Goal: Task Accomplishment & Management: Complete application form

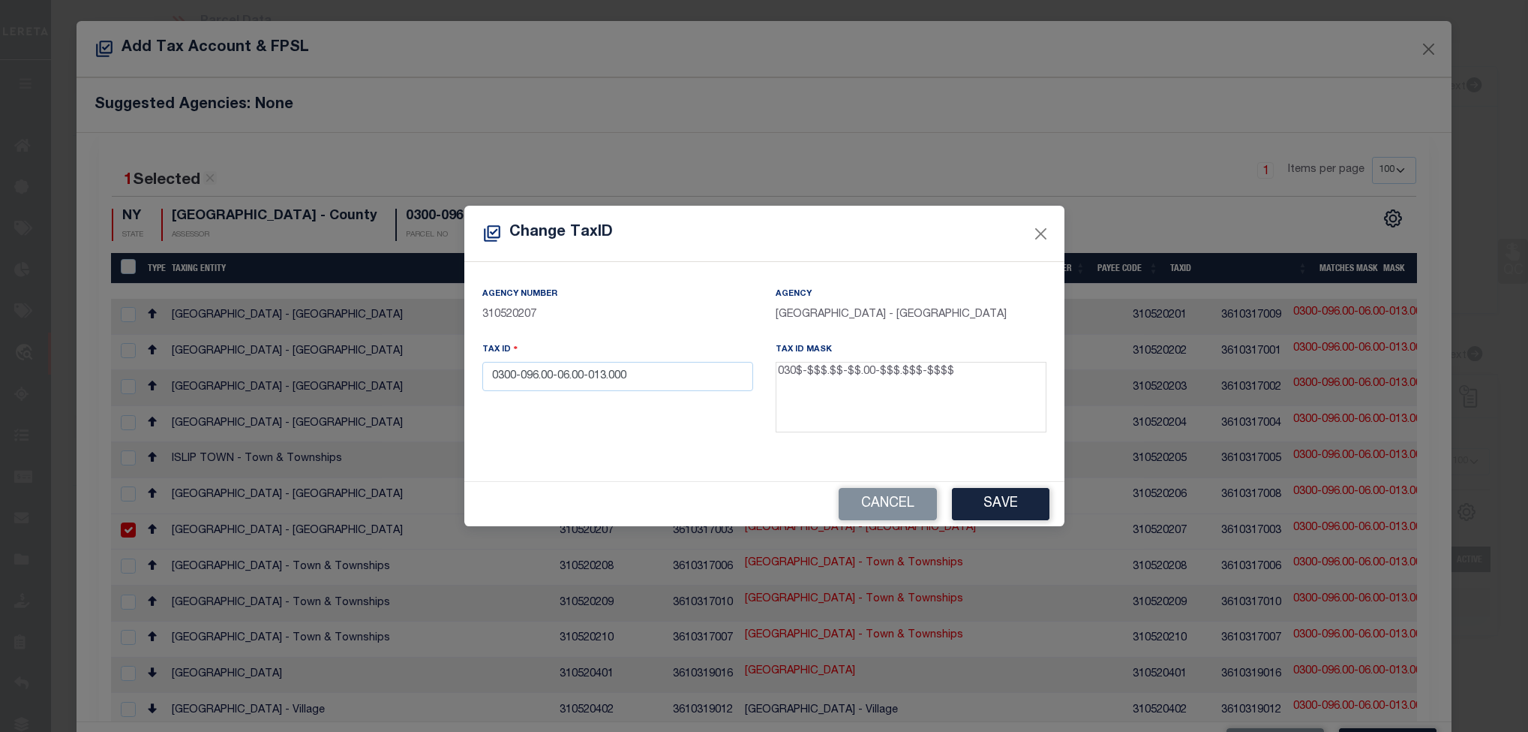
select select "100"
select select "25067"
select select "100"
select select "Escrow"
select select "4"
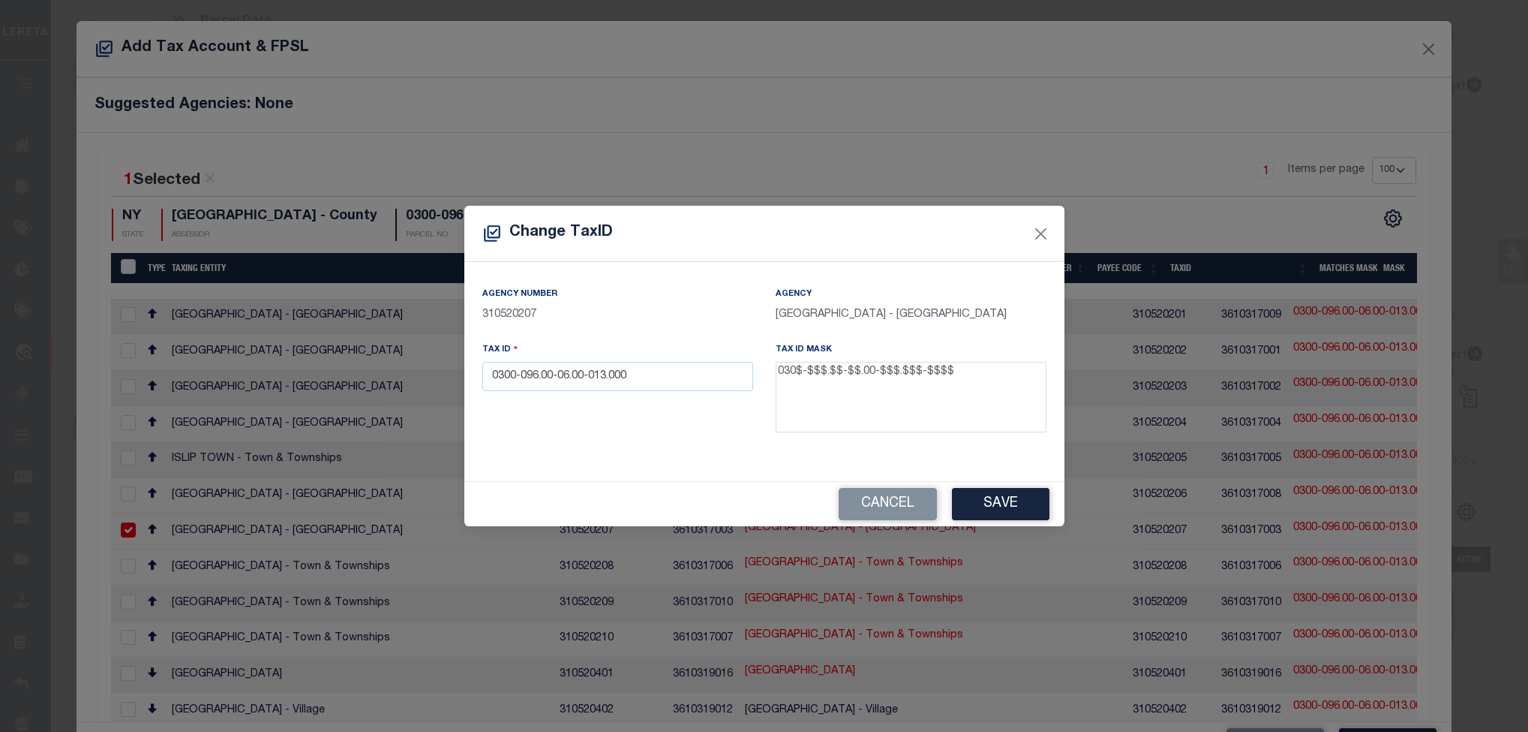
select select "100"
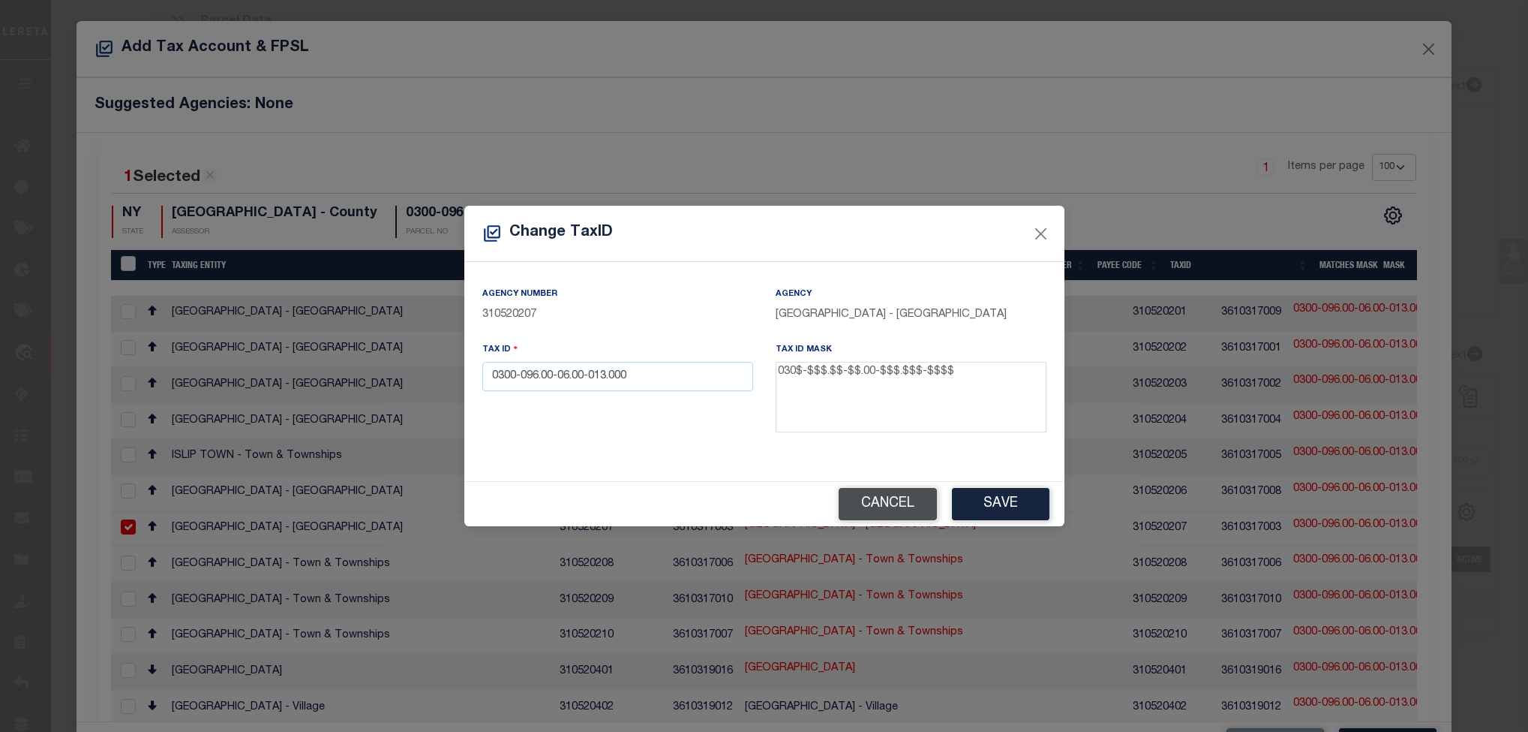
click at [916, 511] on button "Cancel" at bounding box center [888, 504] width 98 height 32
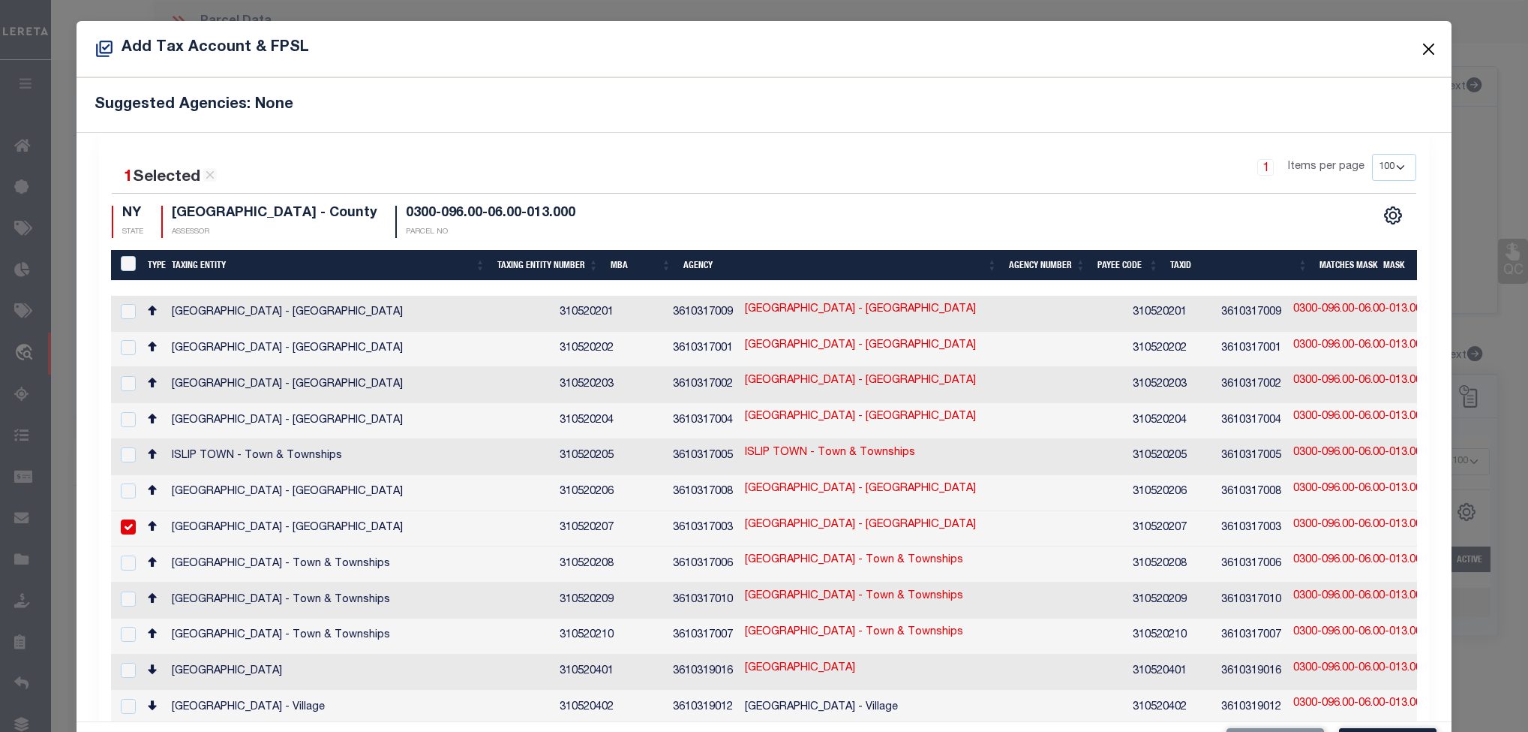
click at [1419, 48] on button "Close" at bounding box center [1429, 49] width 20 height 20
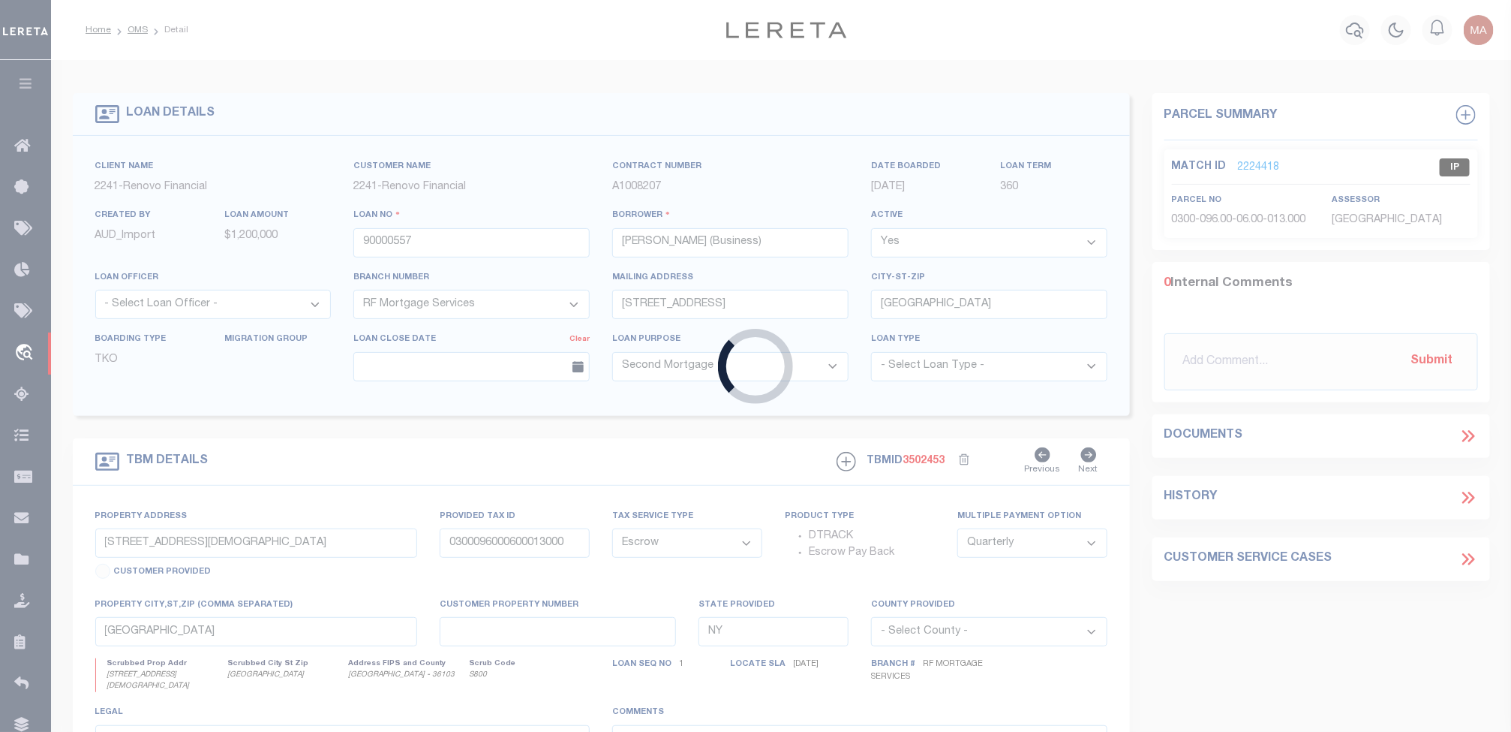
type input "34887501"
type input "Arise TN LLC"
select select
select select "NonEscrow"
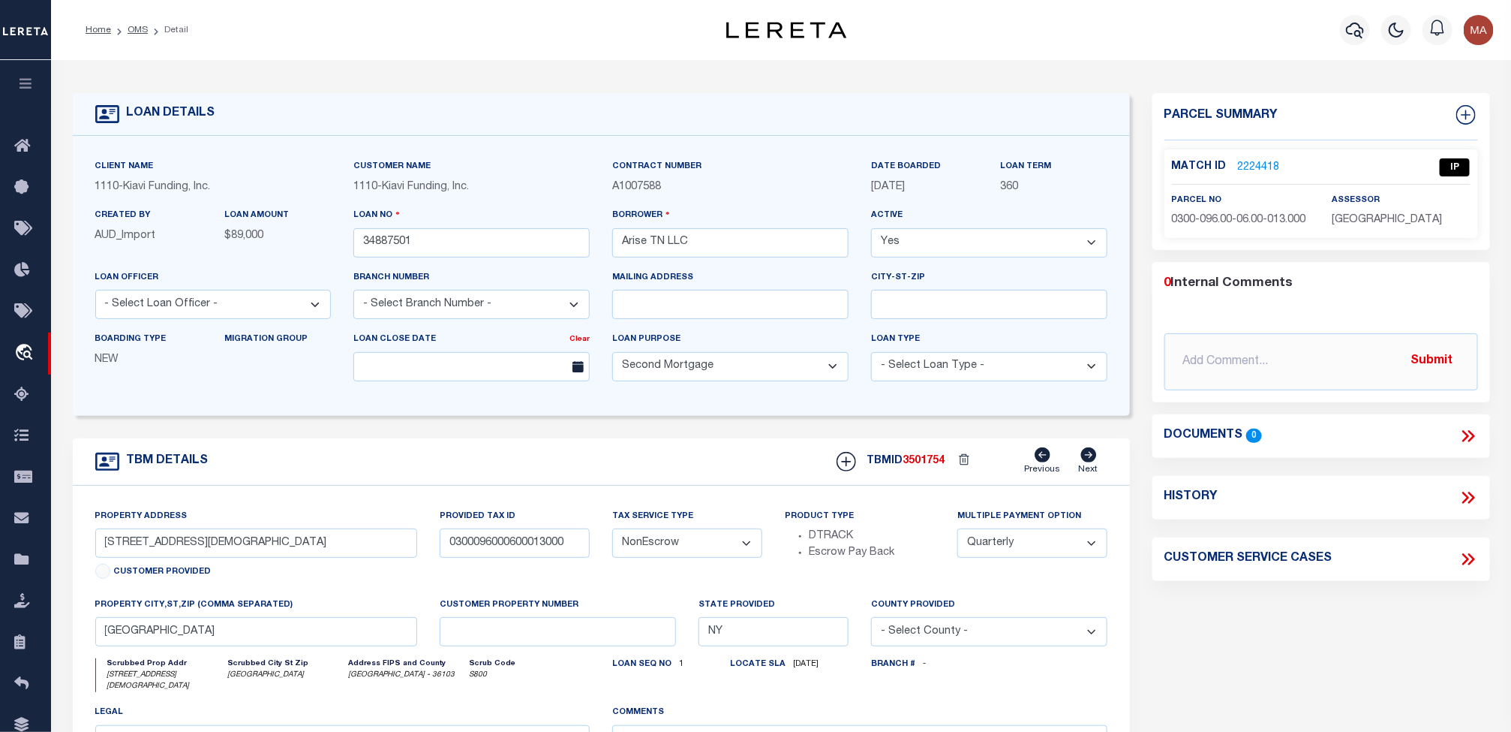
select select "8518"
select select "3485"
type input "[STREET_ADDRESS][PERSON_NAME]"
type input "058149 00017"
select select
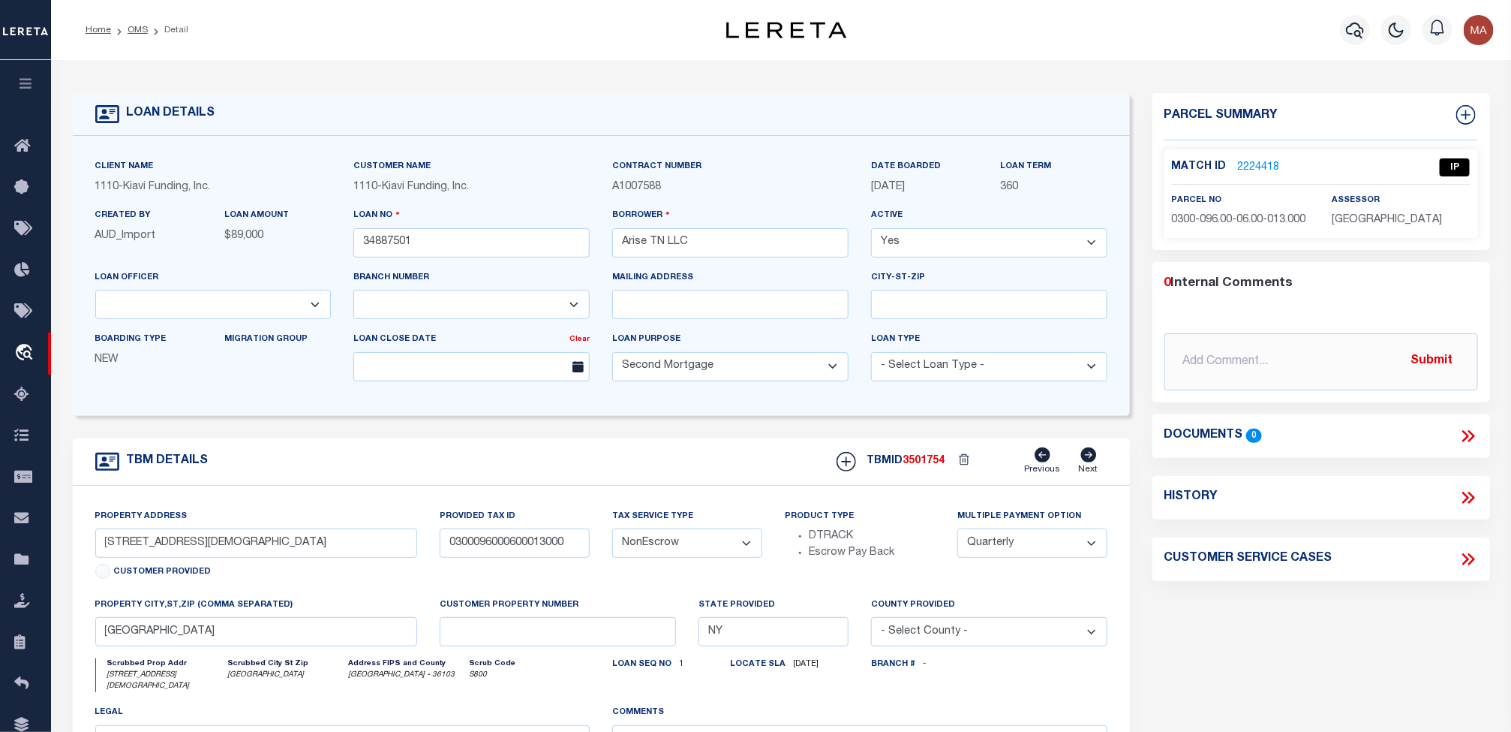
type input "MEMPHIS TN 38111"
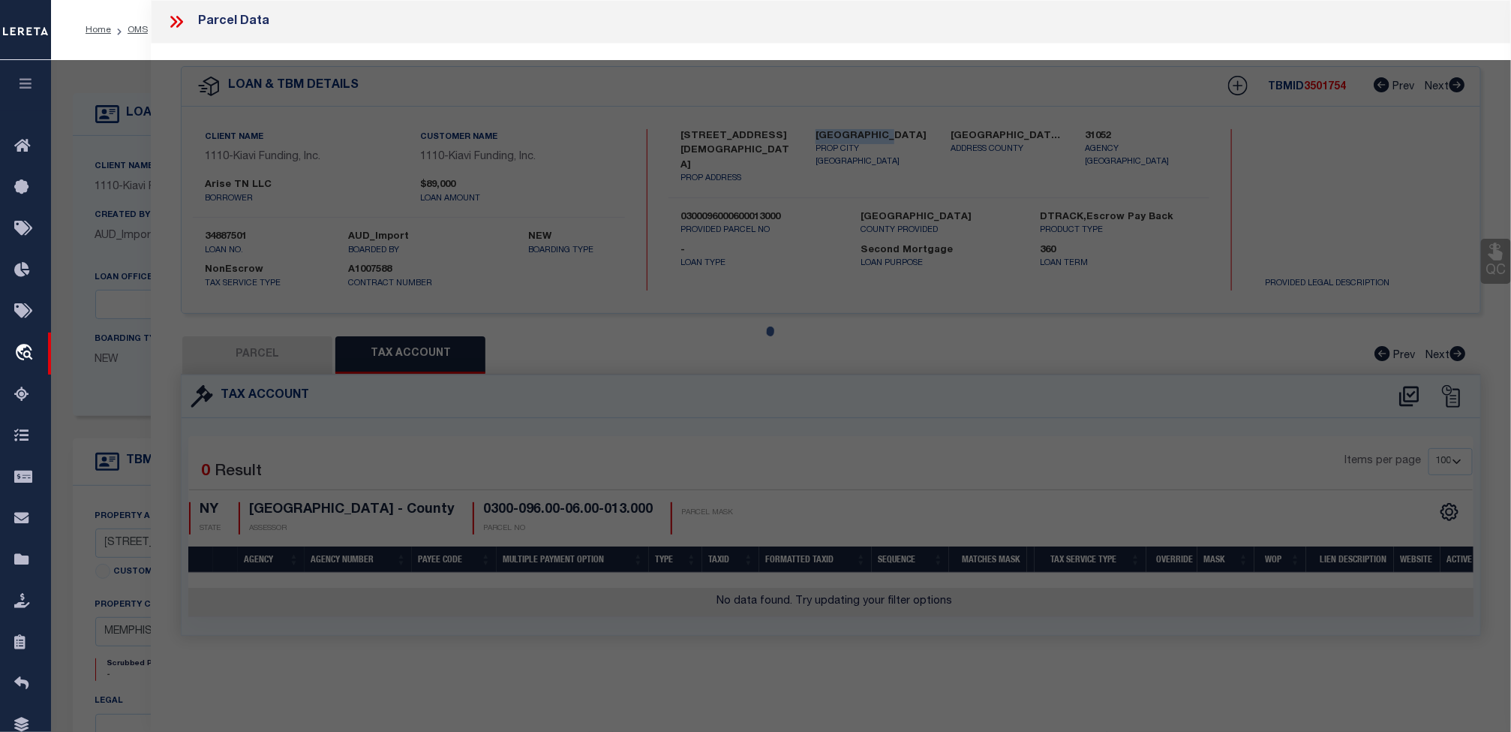
select select "AS"
select select
checkbox input "false"
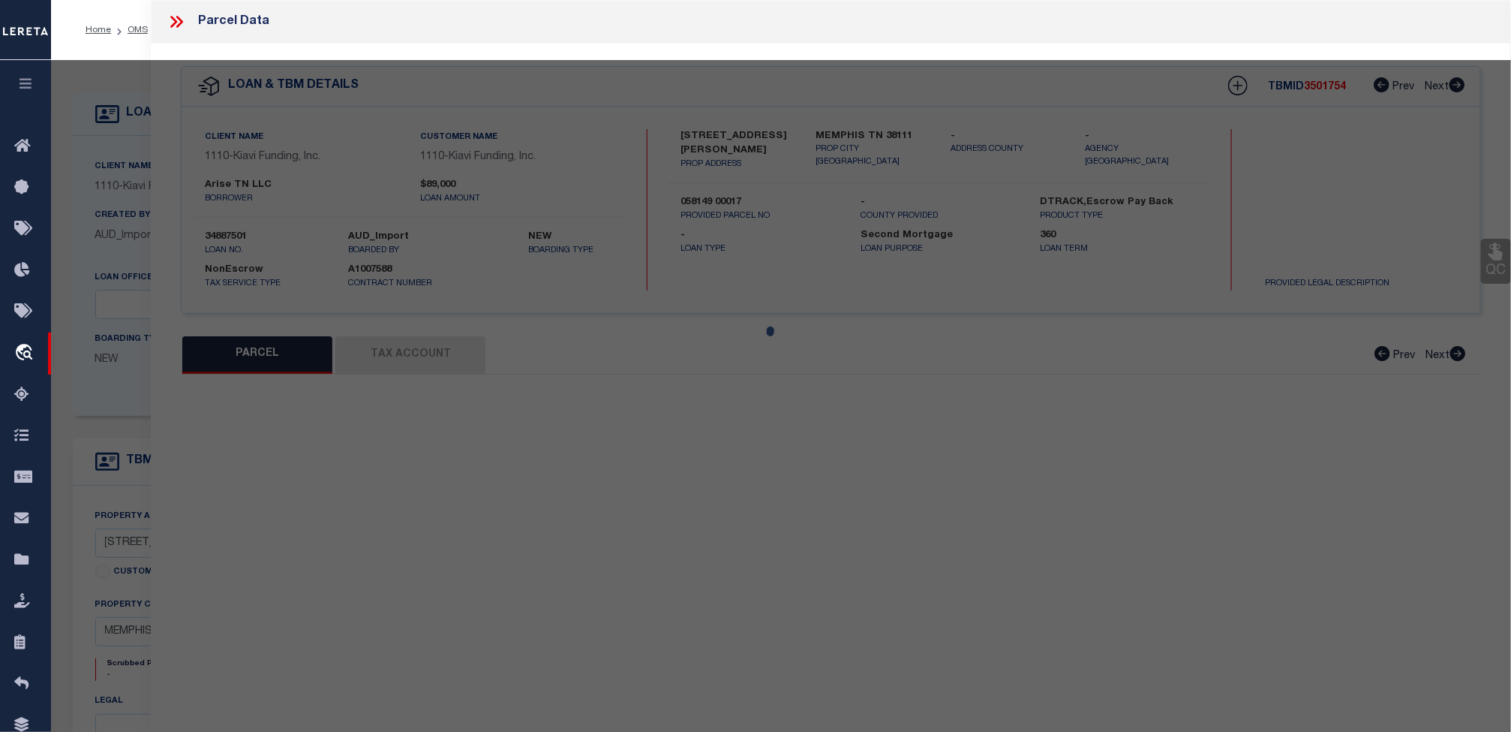
select select "IP"
type input "ARISE TN LLC"
select select "AGW"
select select "ADD"
type input "[STREET_ADDRESS][PERSON_NAME]"
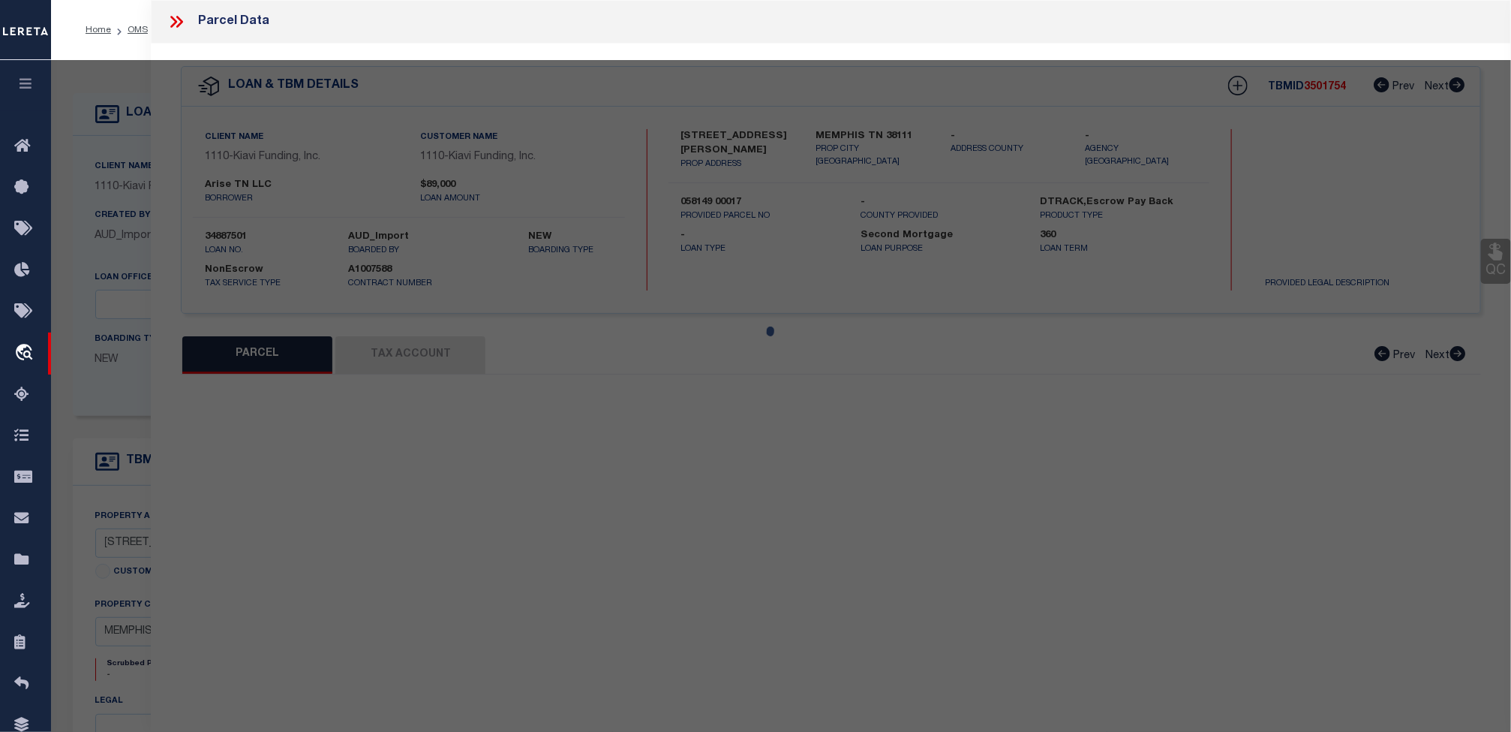
type input "MEMPHIS TN 38111"
type textarea "CHERRY GARDENS Lot Number : 0156"
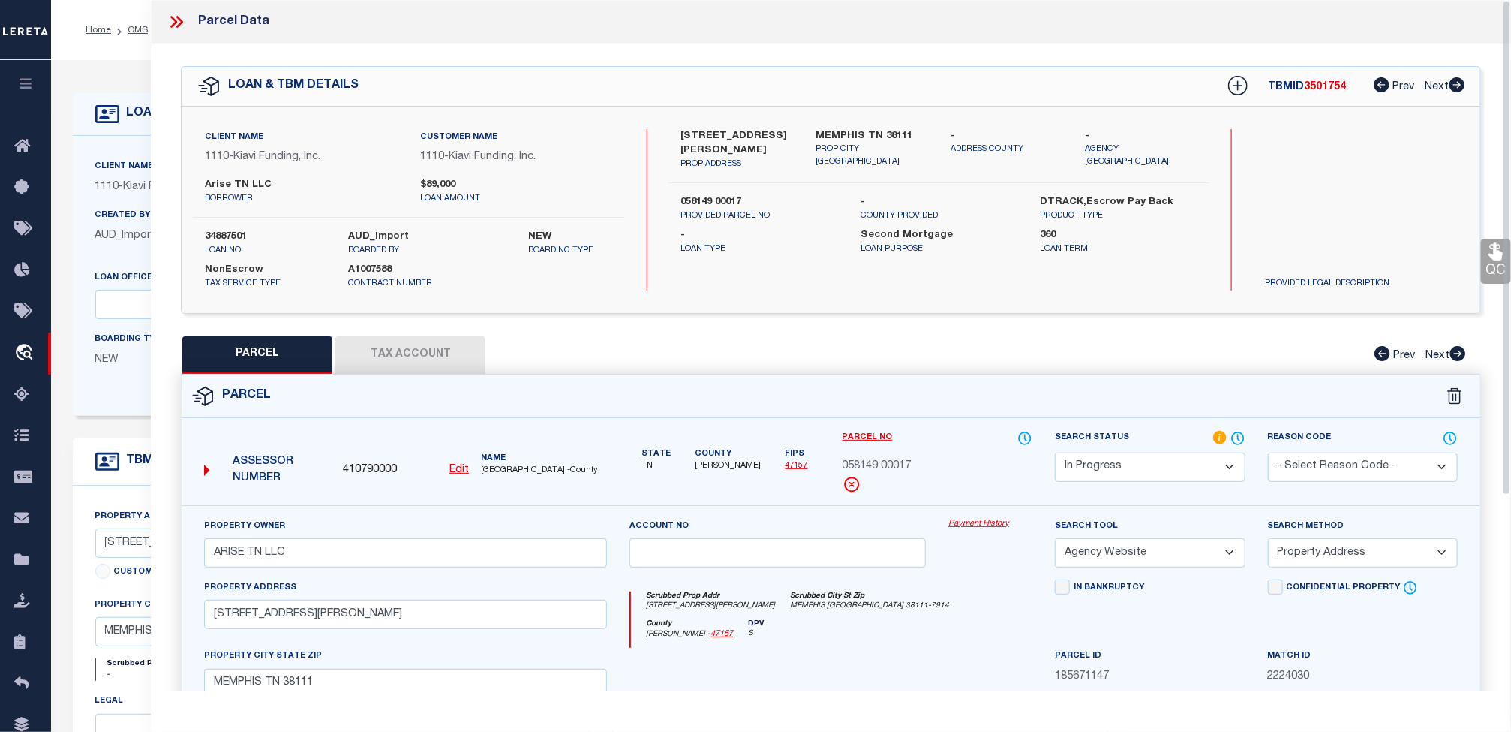
click at [401, 359] on button "Tax Account" at bounding box center [410, 355] width 150 height 38
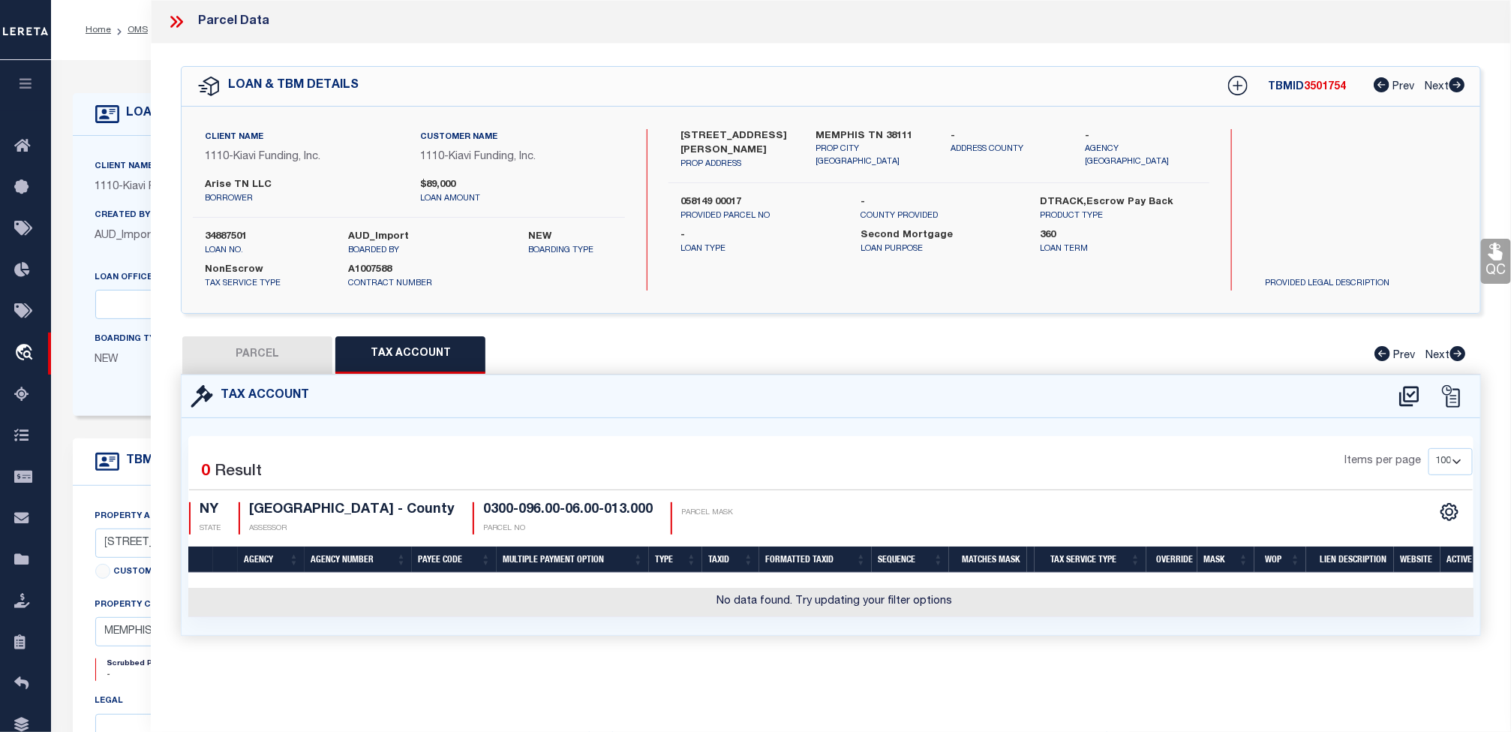
select select "100"
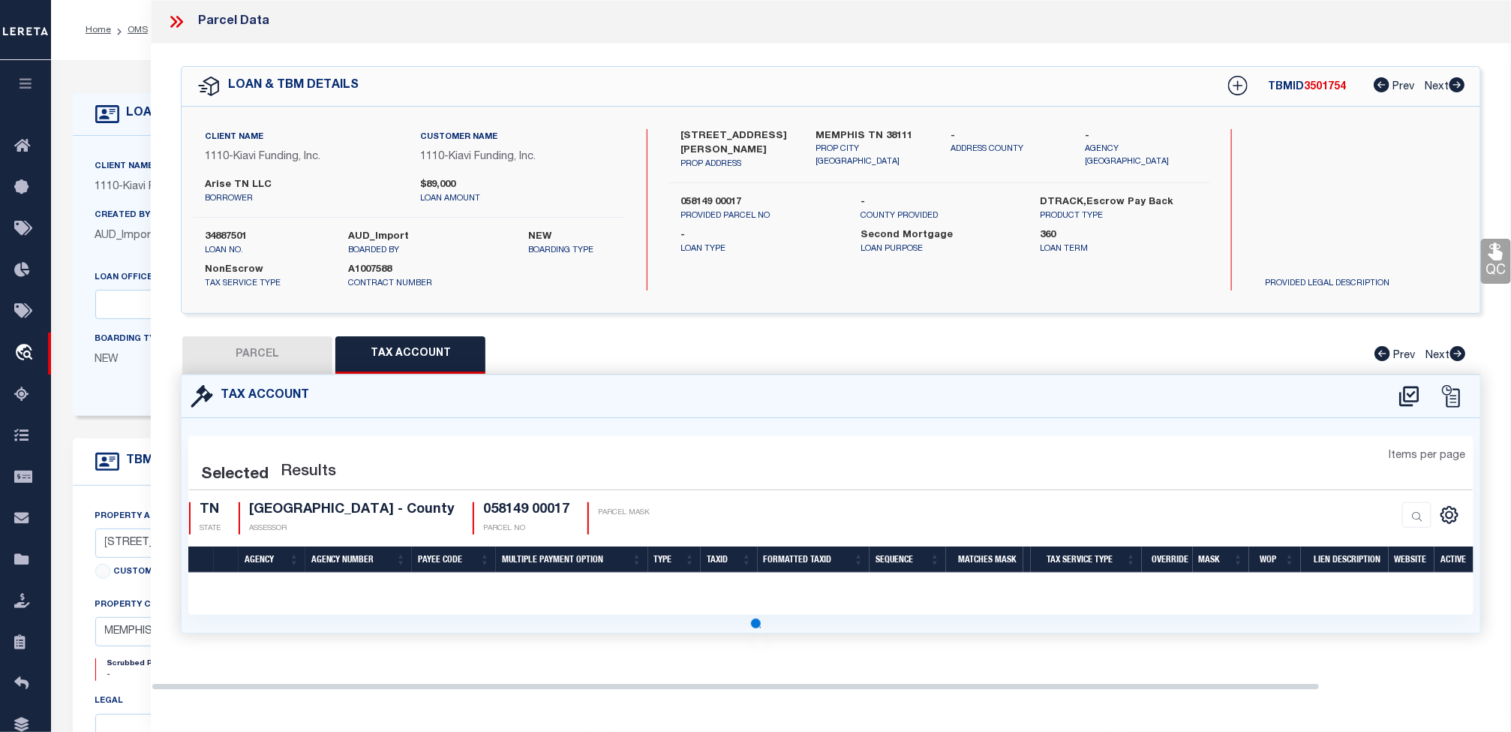
select select "100"
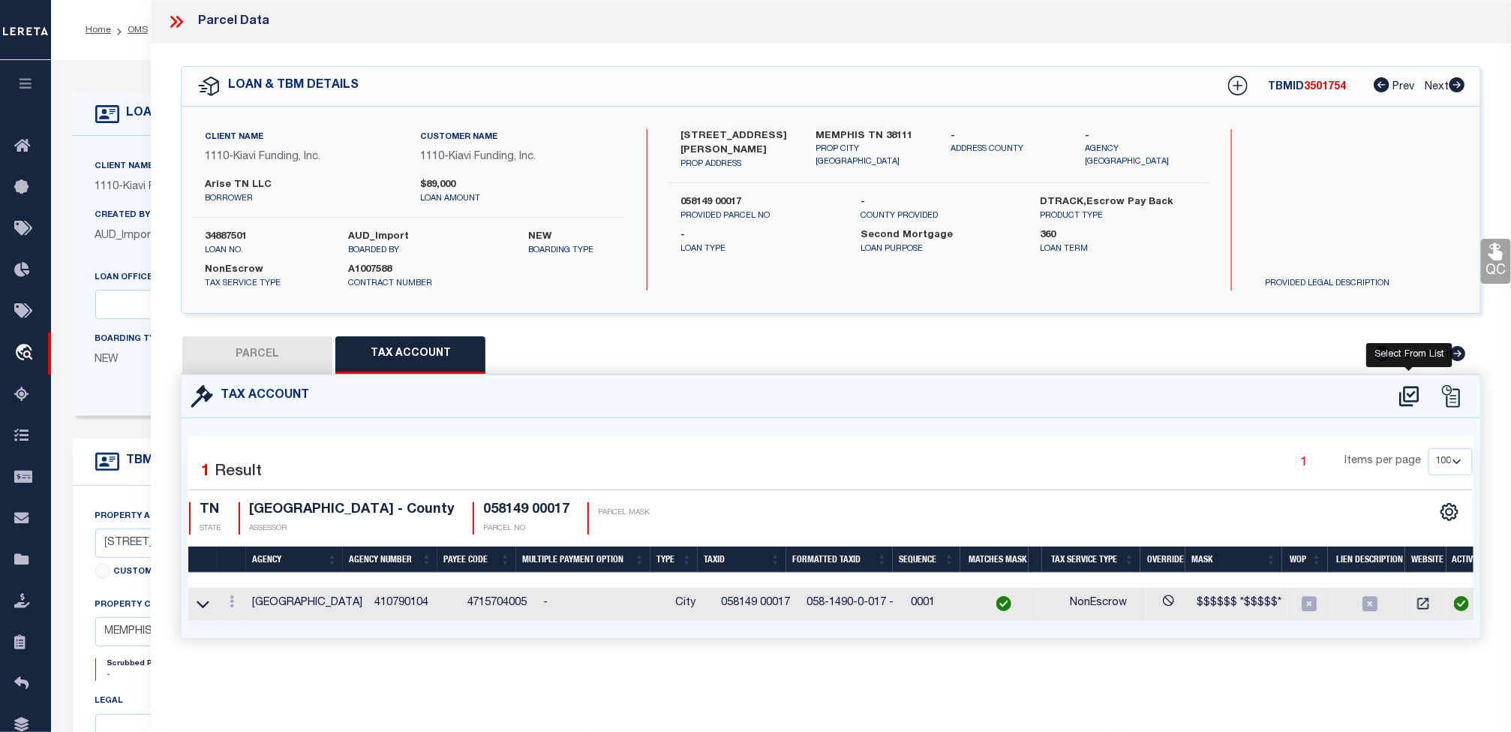
click at [1403, 397] on icon at bounding box center [1409, 396] width 25 height 24
select select "100"
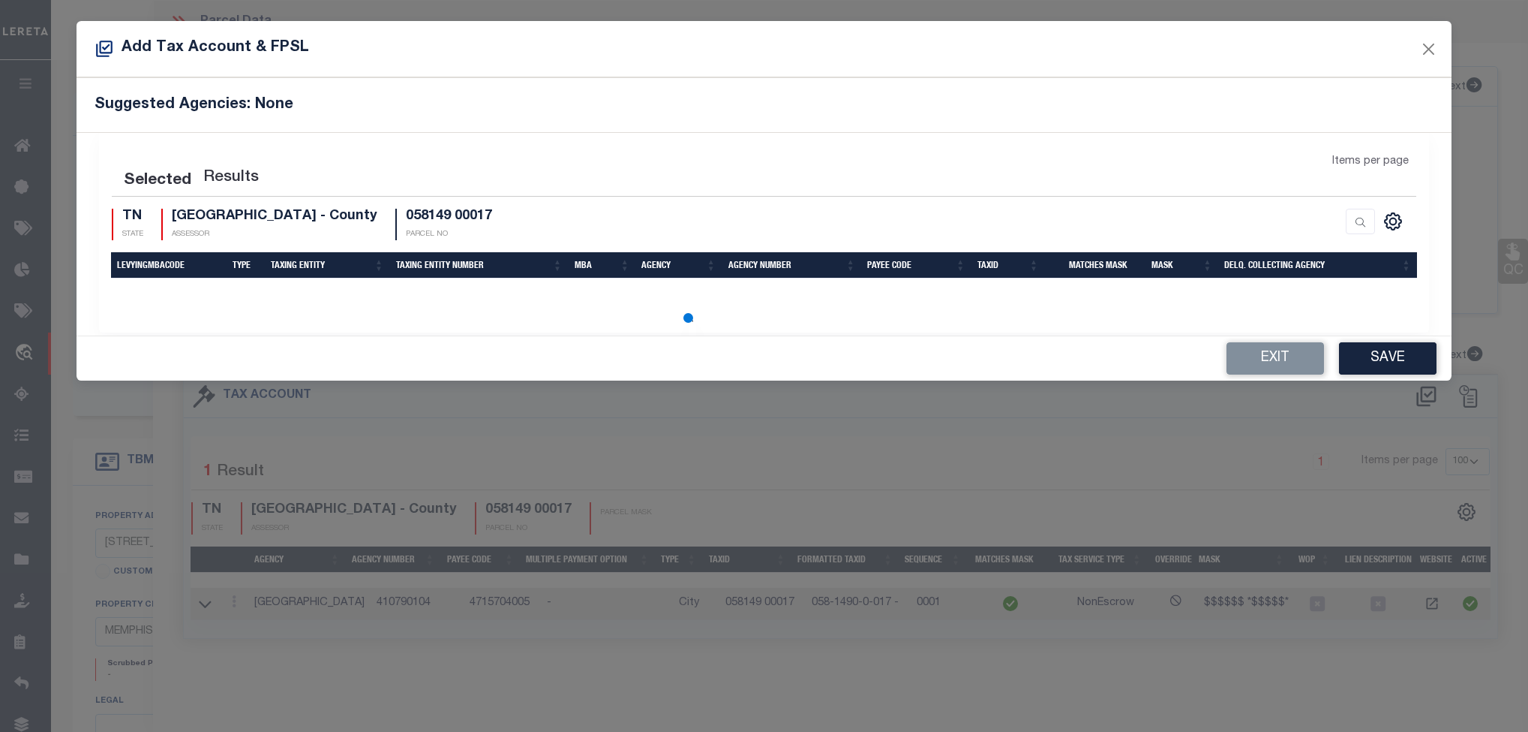
select select "100"
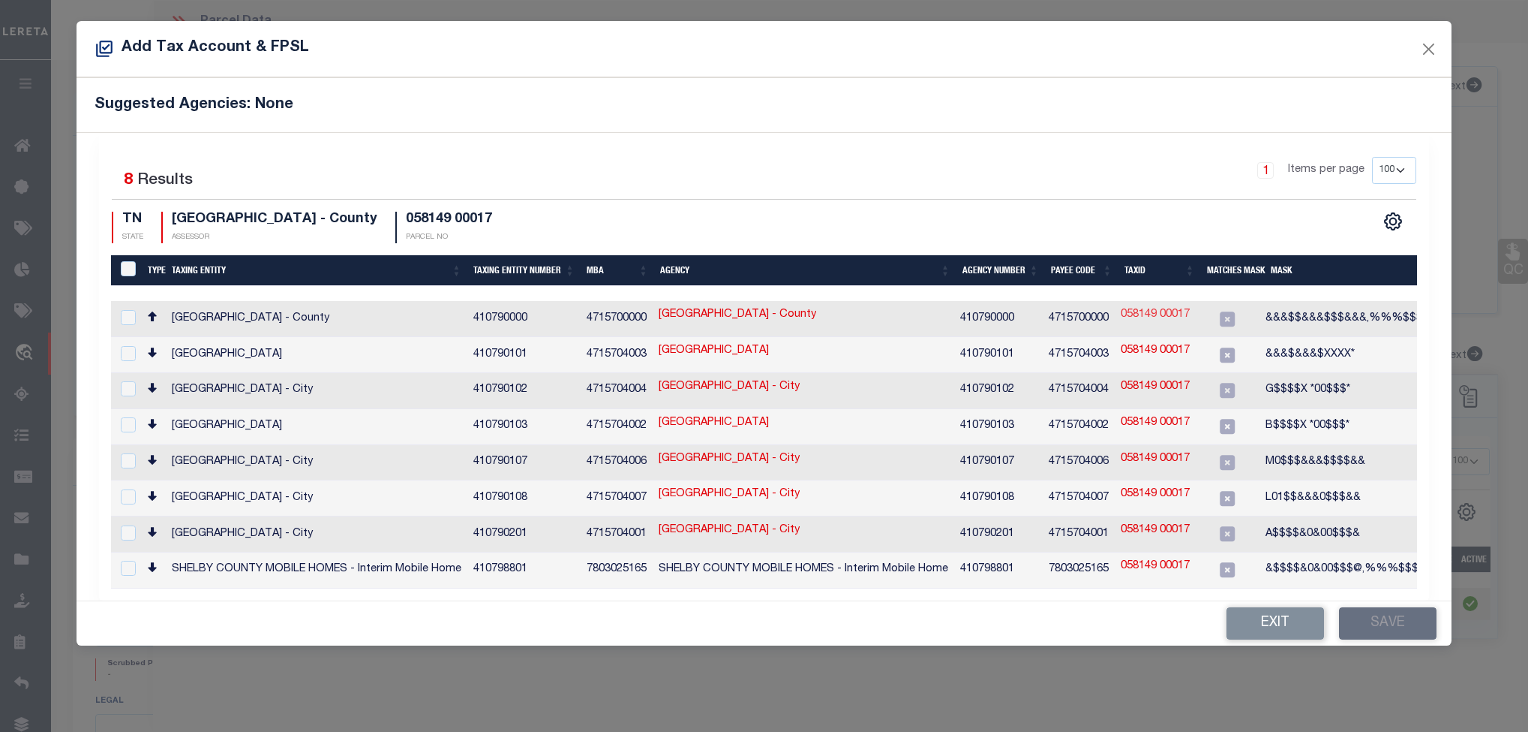
click at [1156, 315] on link "058149 00017" at bounding box center [1155, 315] width 69 height 17
type input "058149 00017"
type textarea "&&&$$&&&$$$&&&,%%%$$$$&$$$$$$ (SUBLET PROPERTY ONLY)"
checkbox input "true"
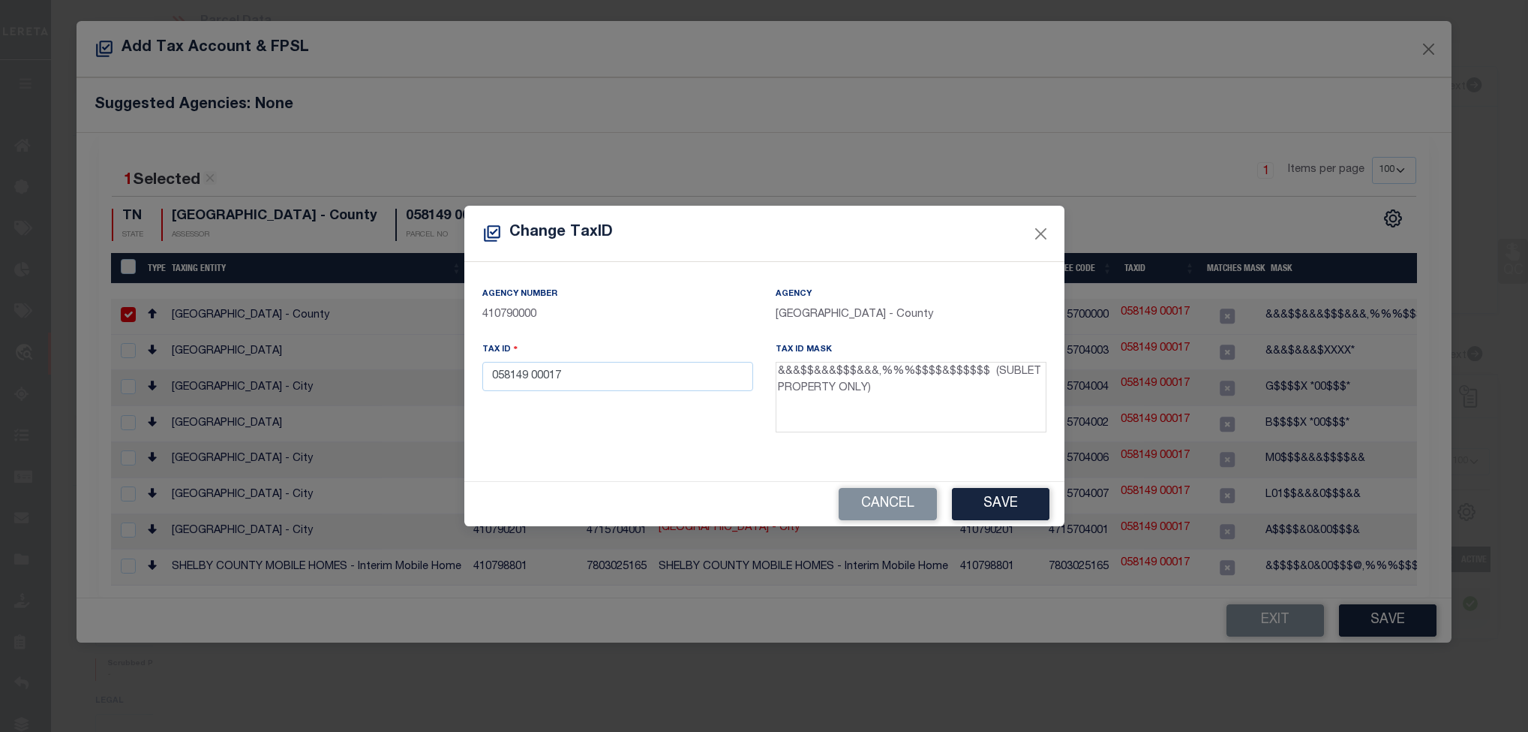
click at [802, 369] on textarea "&&&$$&&&$$$&&&,%%%$$$$&$$$$$$ (SUBLET PROPERTY ONLY)" at bounding box center [911, 397] width 271 height 71
click at [861, 500] on button "Cancel" at bounding box center [888, 504] width 98 height 32
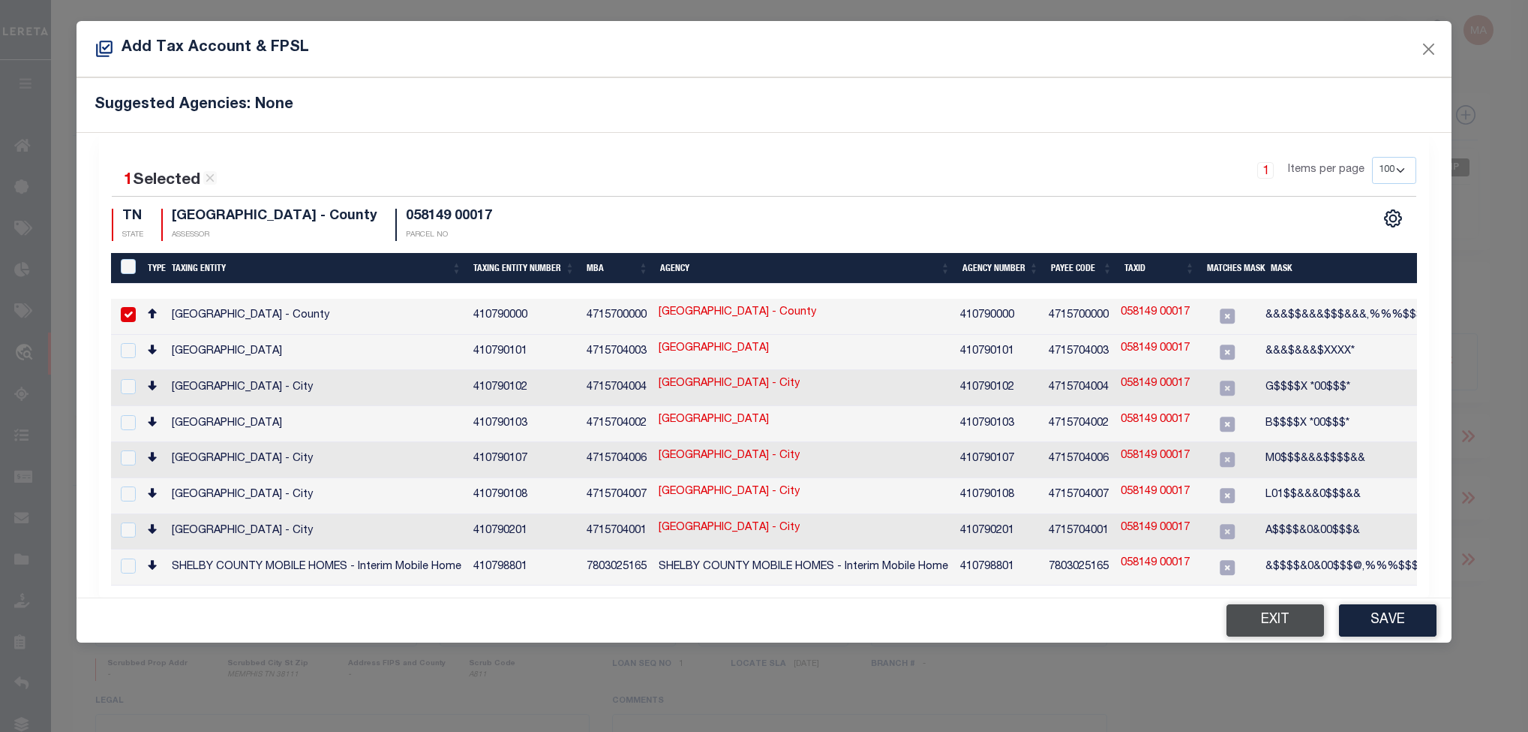
click at [1279, 621] on button "Exit" at bounding box center [1276, 620] width 98 height 32
type input "34890204"
type input "G&E INVESTMENTS GROUP INC"
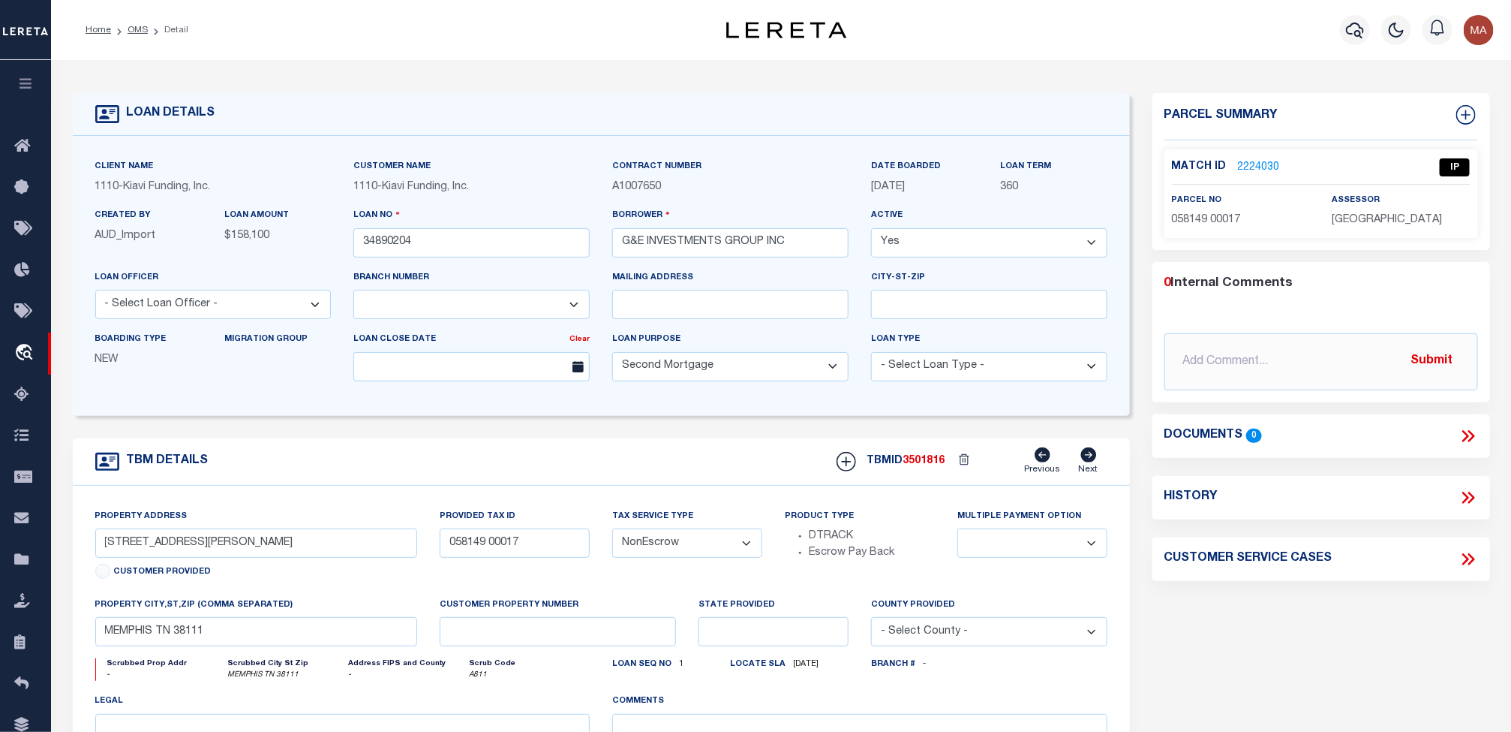
select select "3485"
type input "[STREET_ADDRESS]"
type input "14004889"
select select
type input "DETROIT MI 48238"
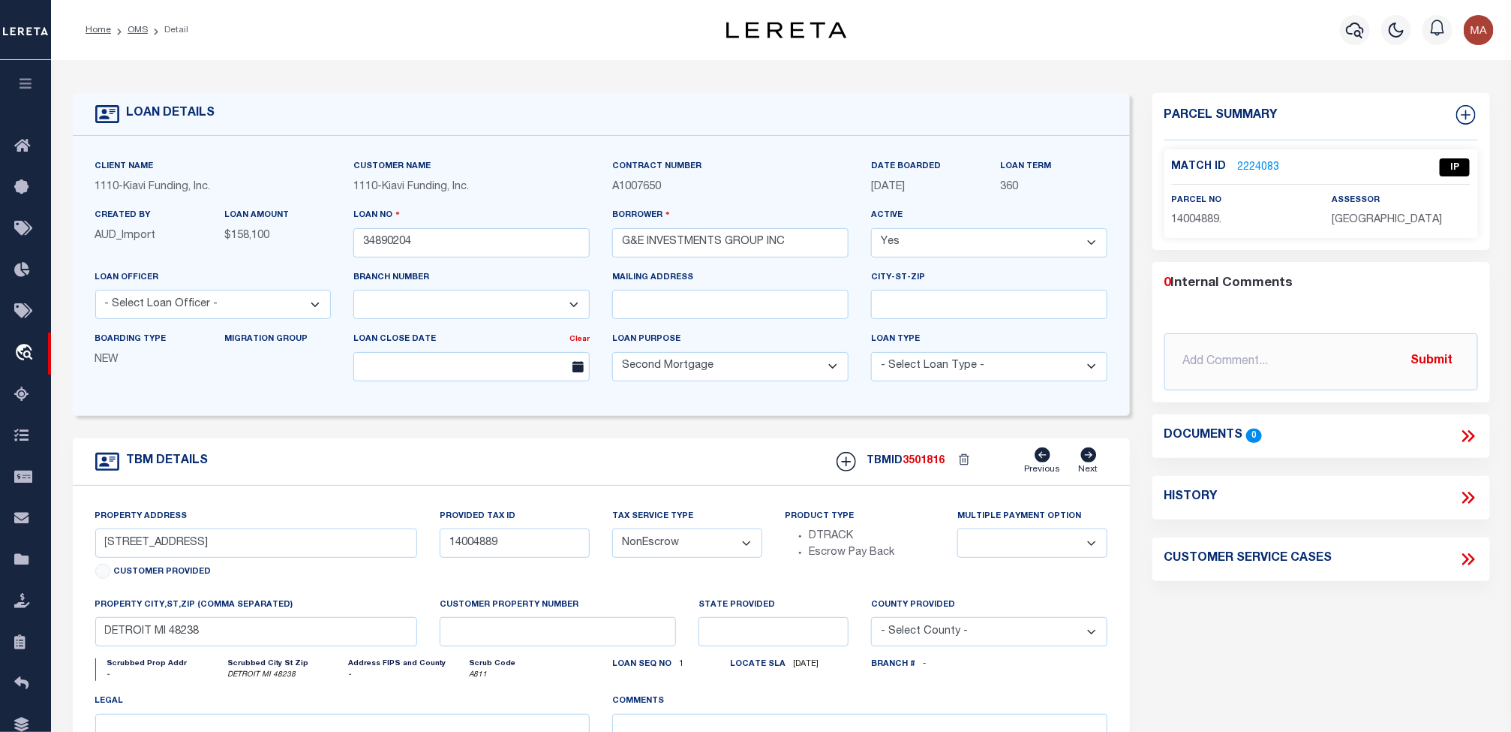
click at [1246, 170] on link "2224083" at bounding box center [1259, 168] width 42 height 16
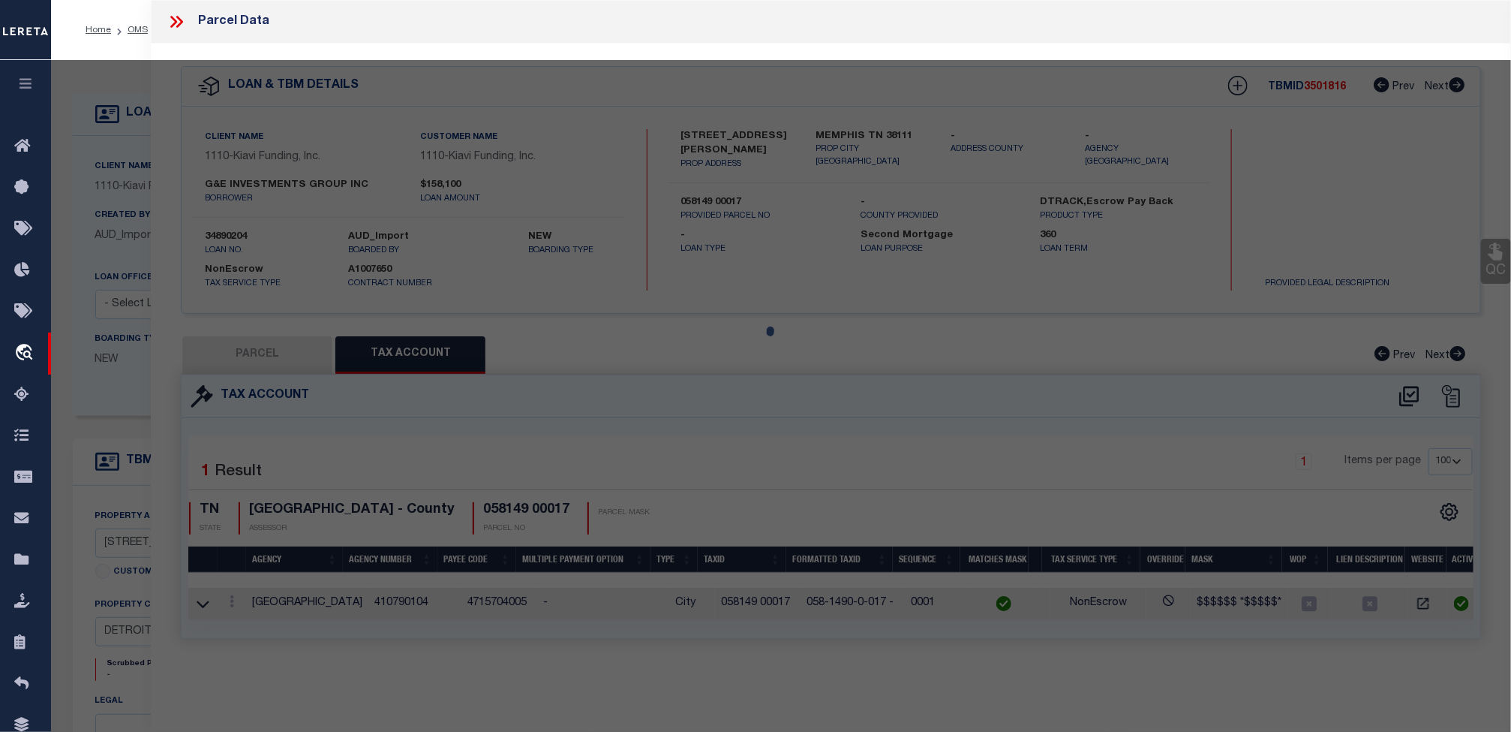
select select "AS"
select select
checkbox input "false"
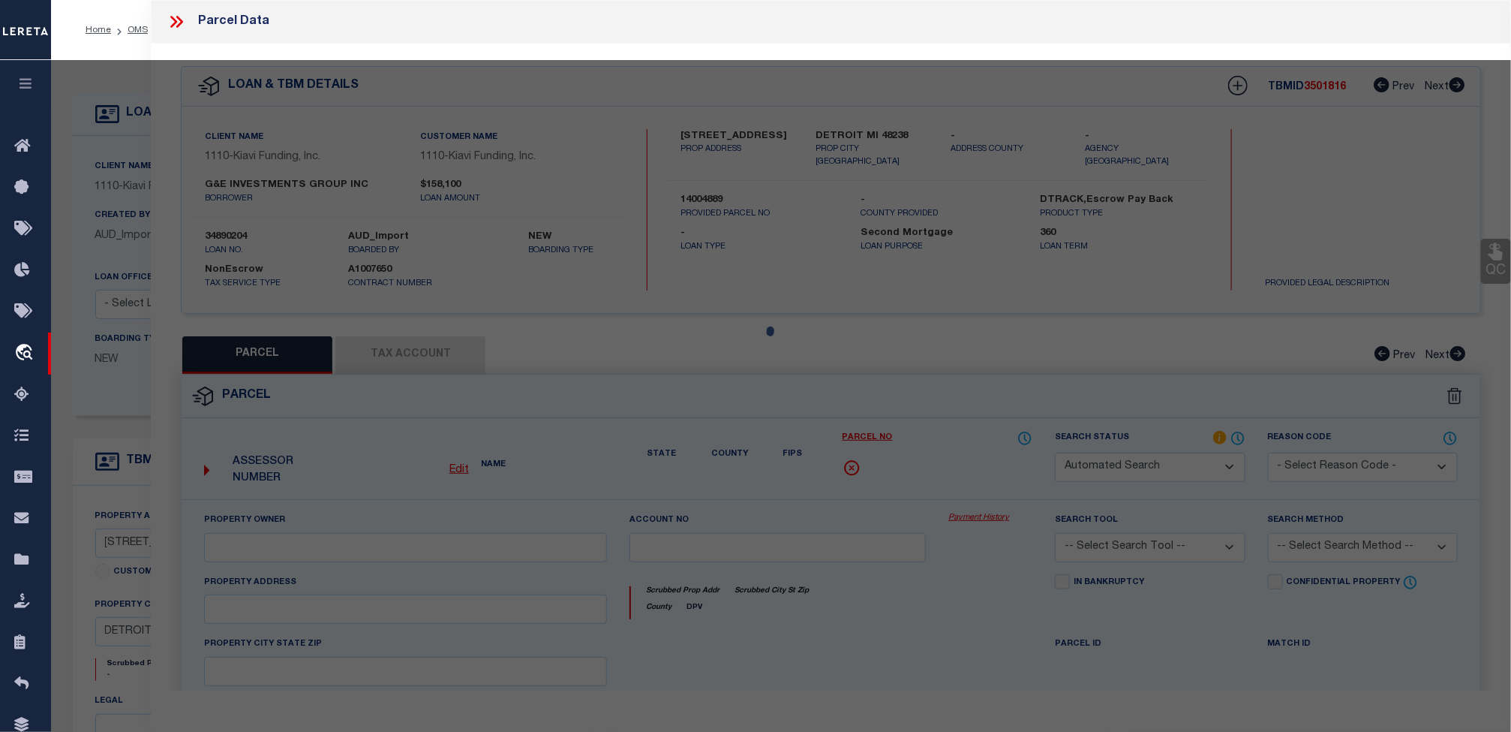
select select "IP"
type input "G&E INVESTMENTS GROUP INC"
select select "AGW"
select select "ADD"
type input "3790 [GEOGRAPHIC_DATA]"
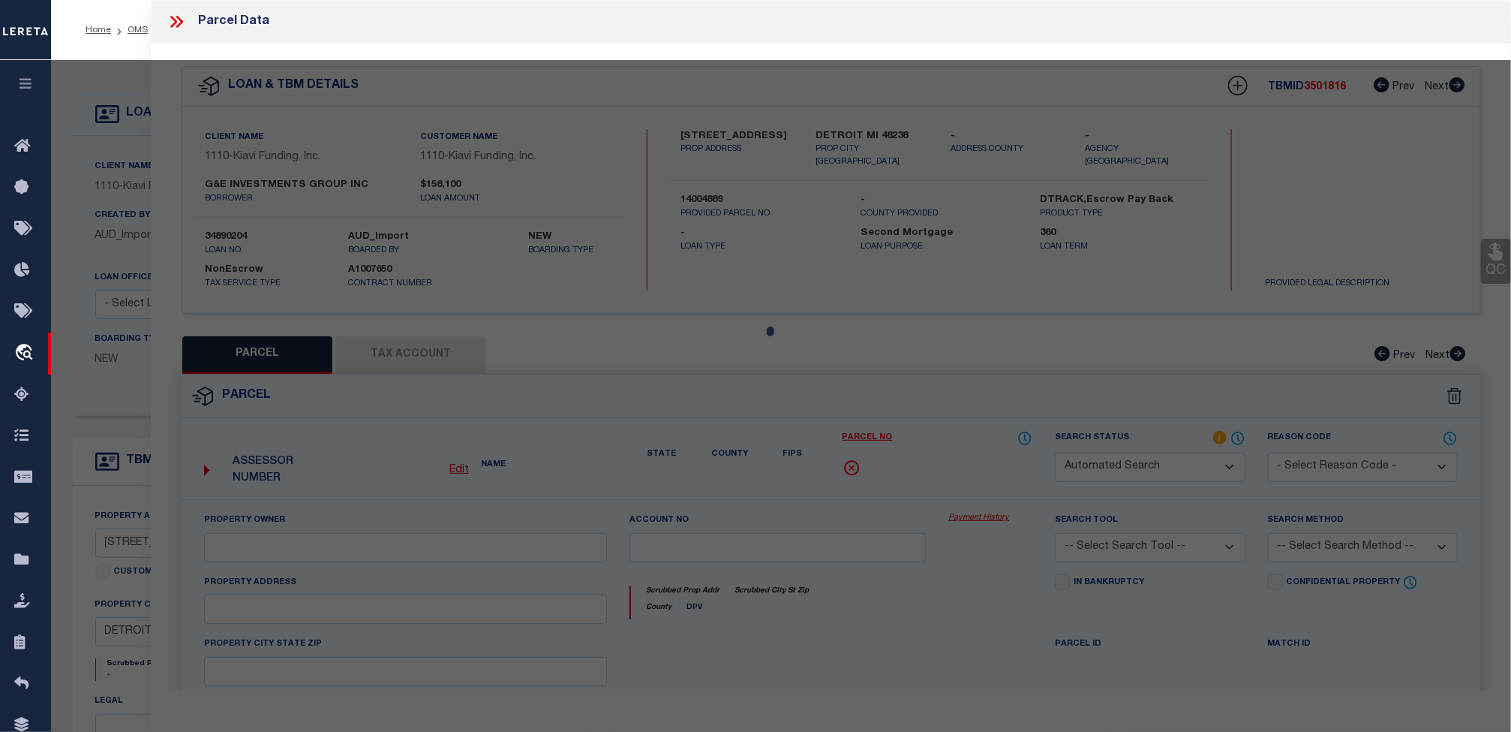
type input "DETROIT MI 48238"
type textarea "N FULLERTON [STREET_ADDRESS] PLATS, W C R 14/211 40 X 131"
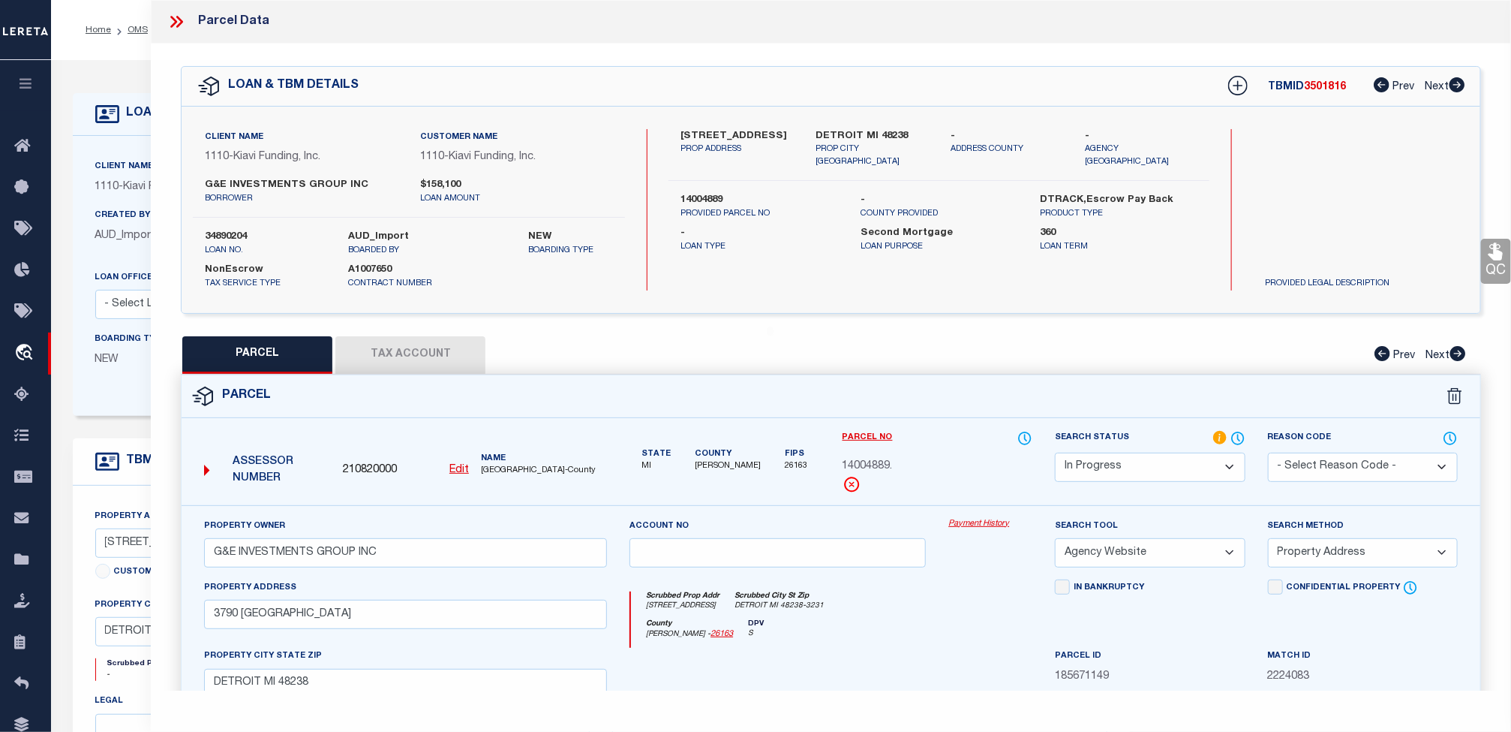
click at [415, 350] on button "Tax Account" at bounding box center [410, 355] width 150 height 38
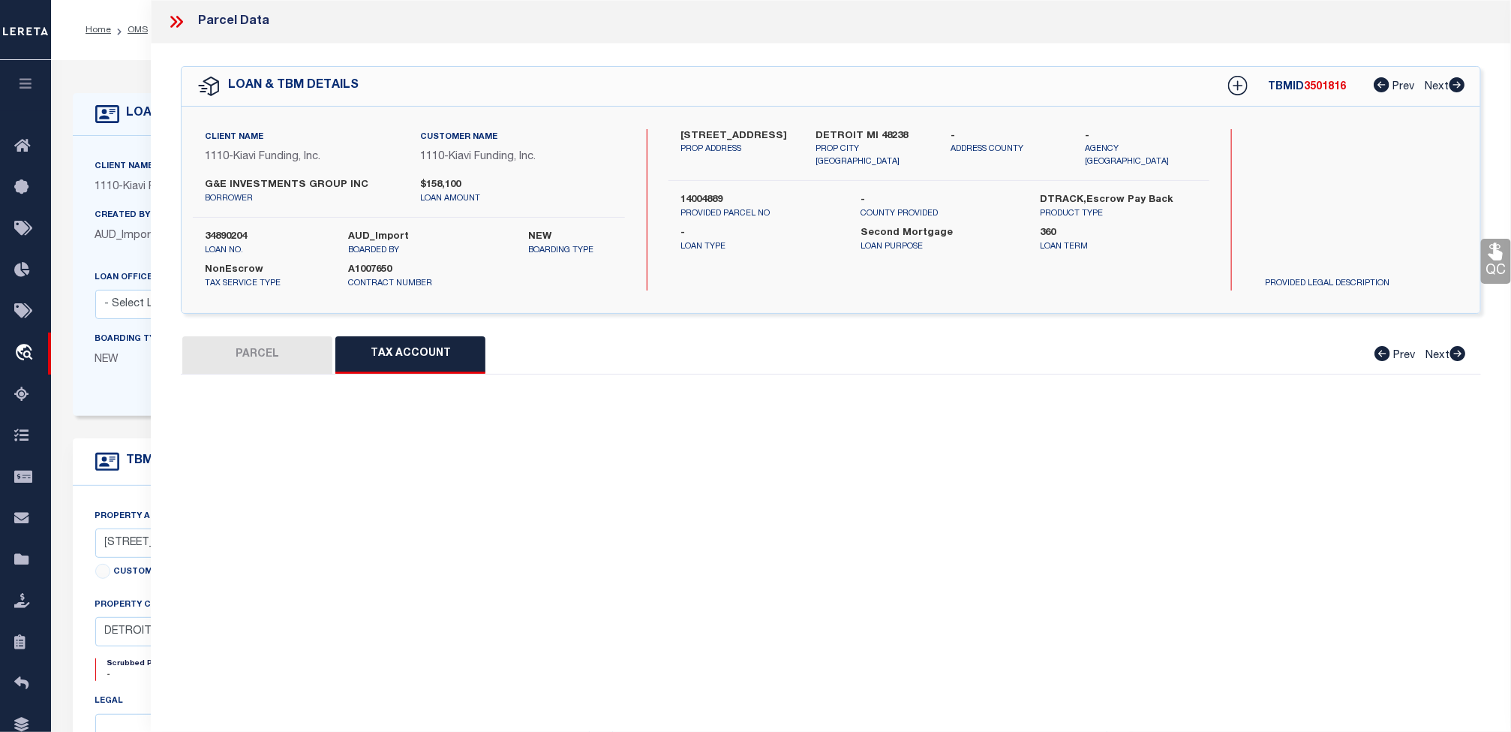
select select "100"
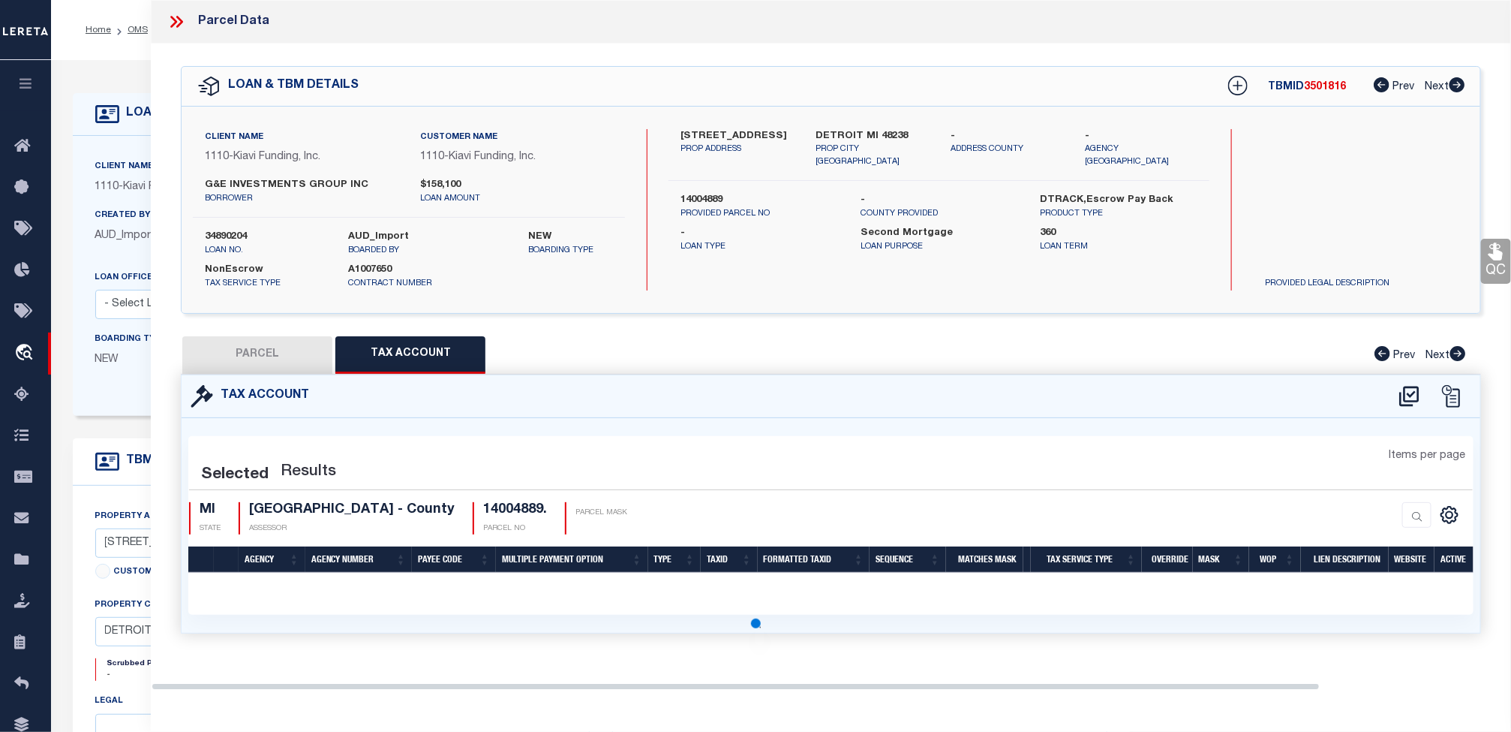
select select "100"
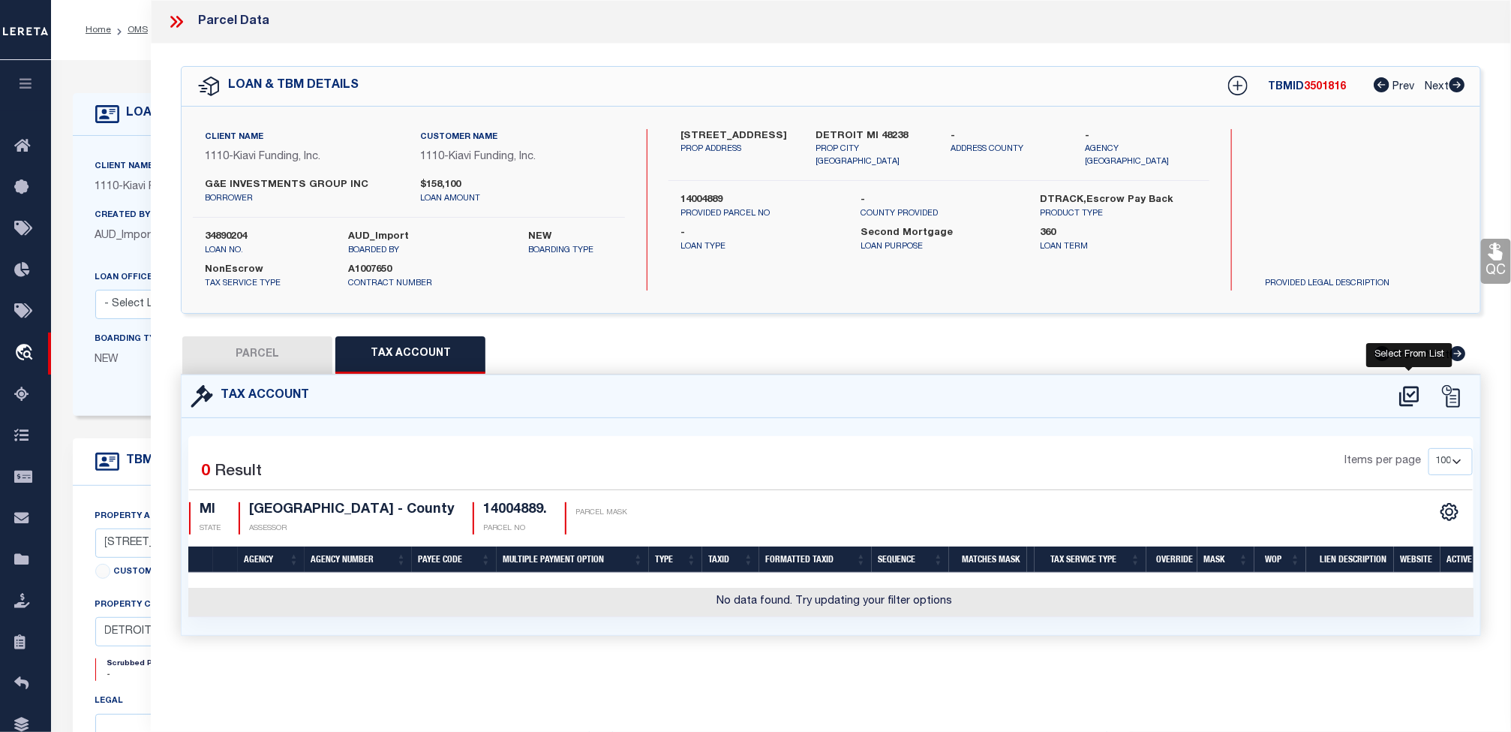
click at [1399, 397] on icon at bounding box center [1409, 396] width 25 height 24
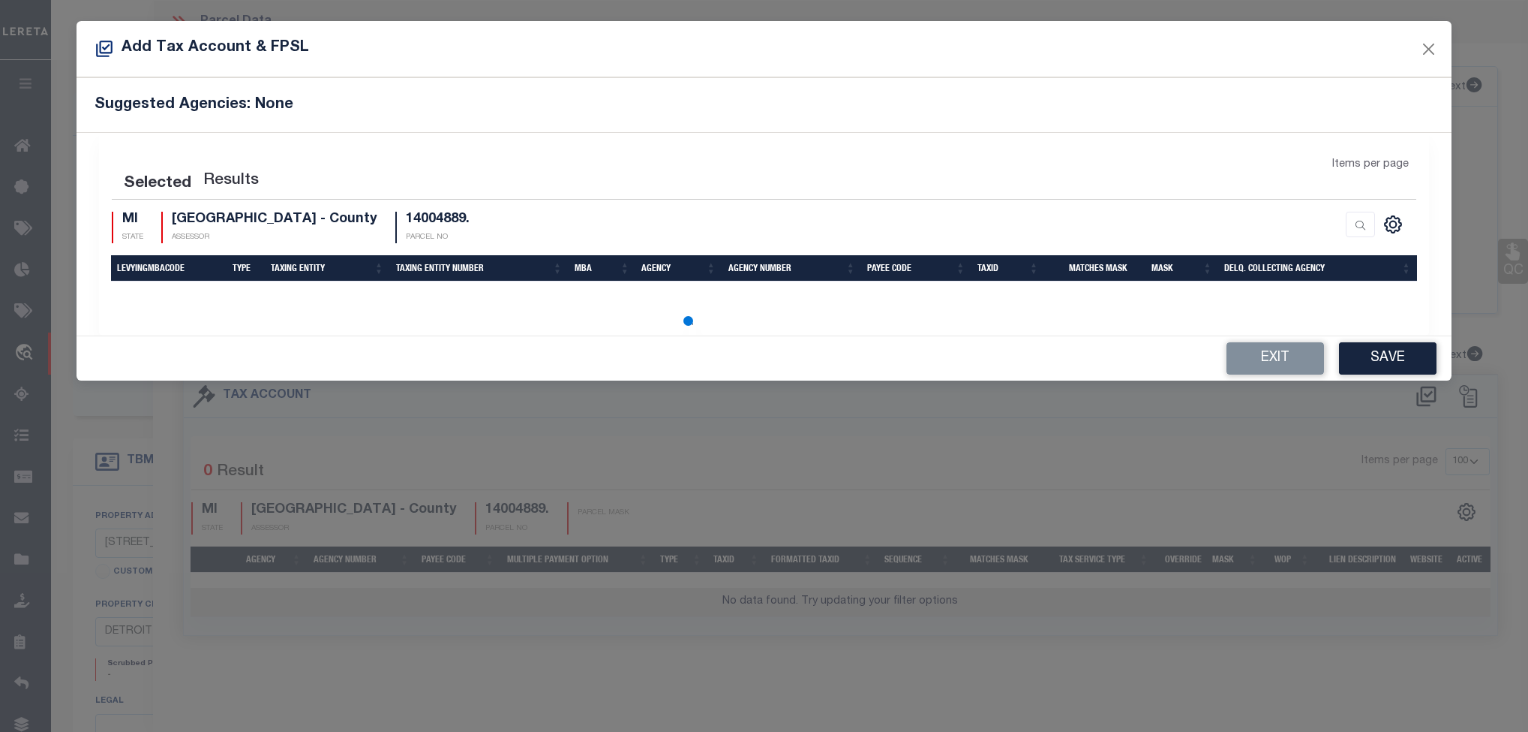
select select "100"
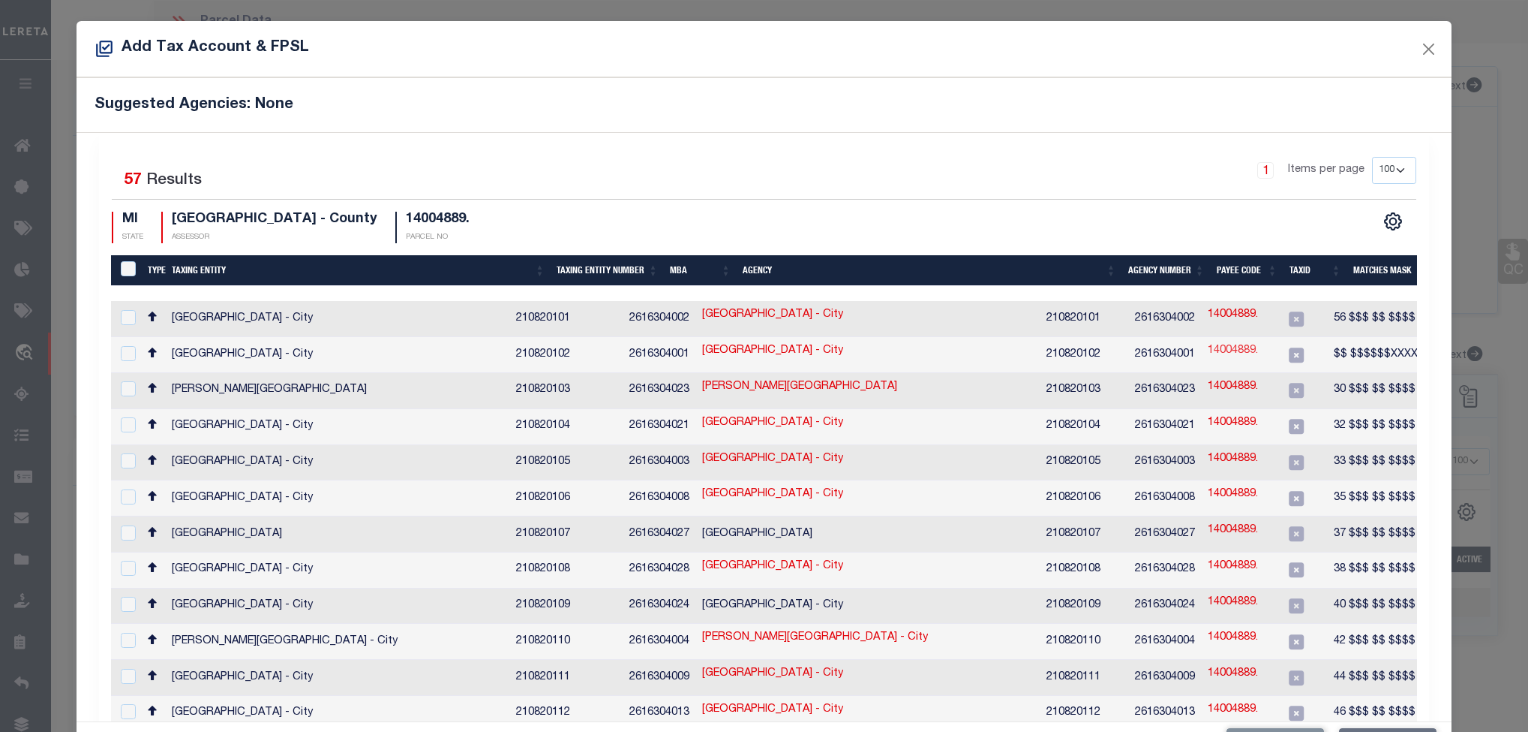
click at [1258, 353] on link "14004889." at bounding box center [1233, 351] width 50 height 17
type input "14004889."
type textarea "$$ $$$$$$XXXXX#,BPO"
checkbox input "true"
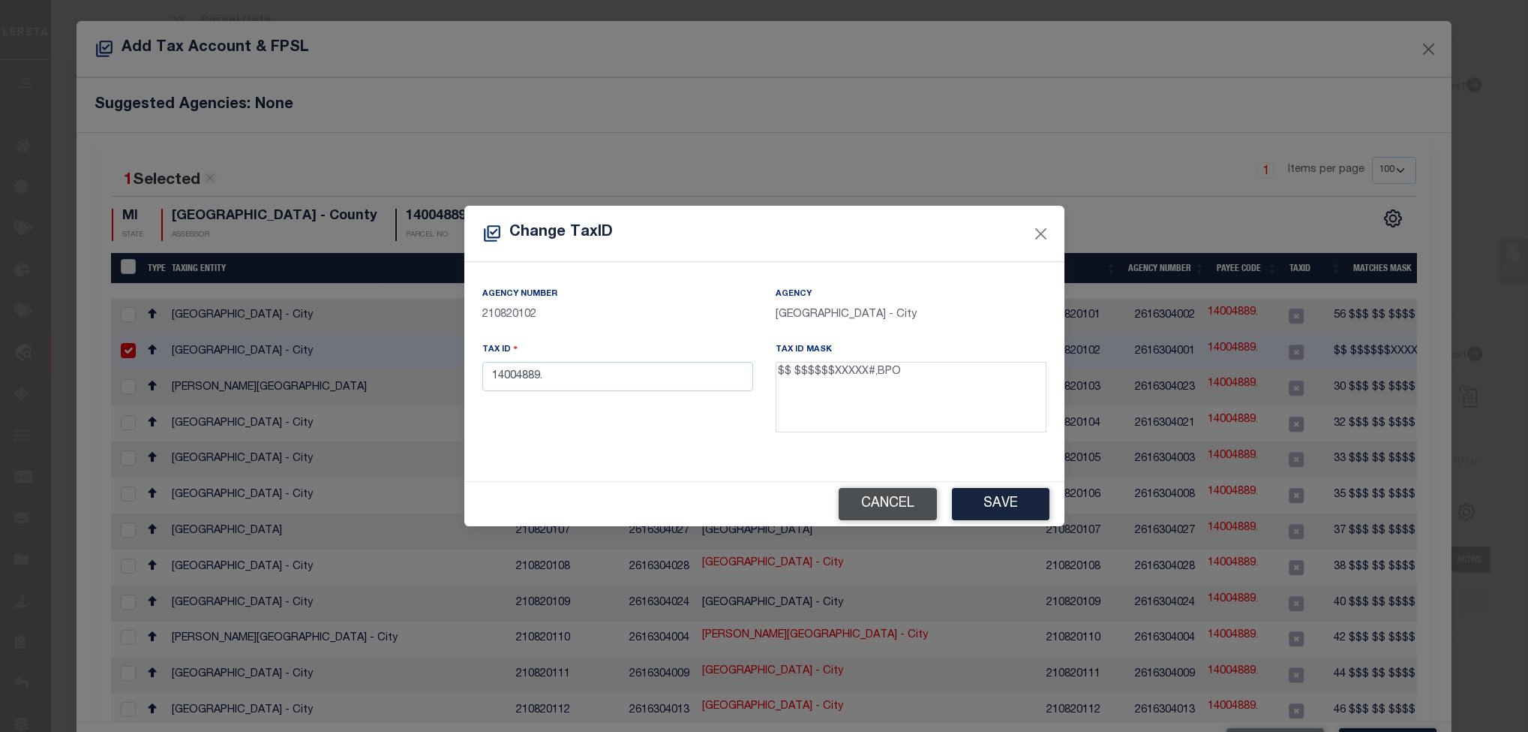
click at [914, 509] on button "Cancel" at bounding box center [888, 504] width 98 height 32
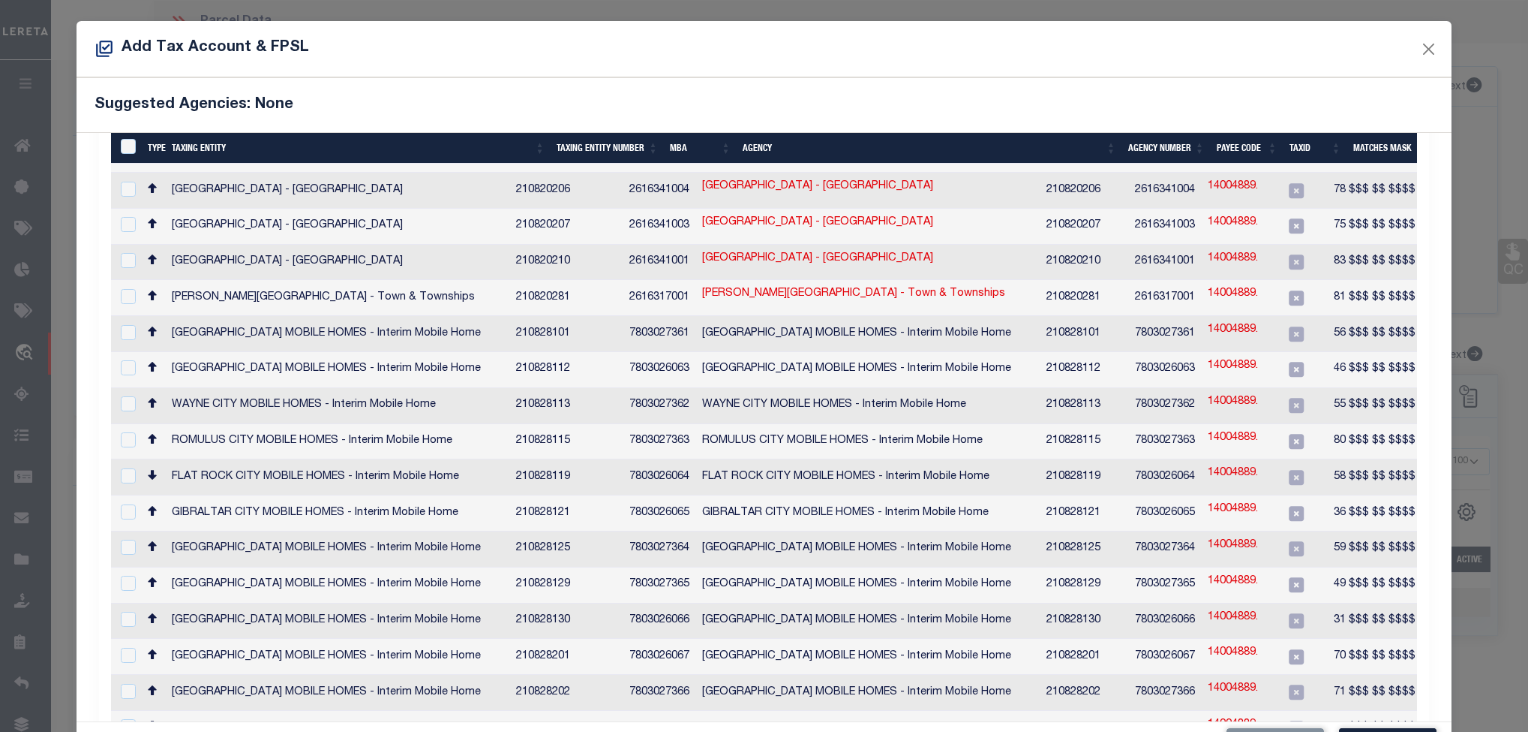
scroll to position [1579, 0]
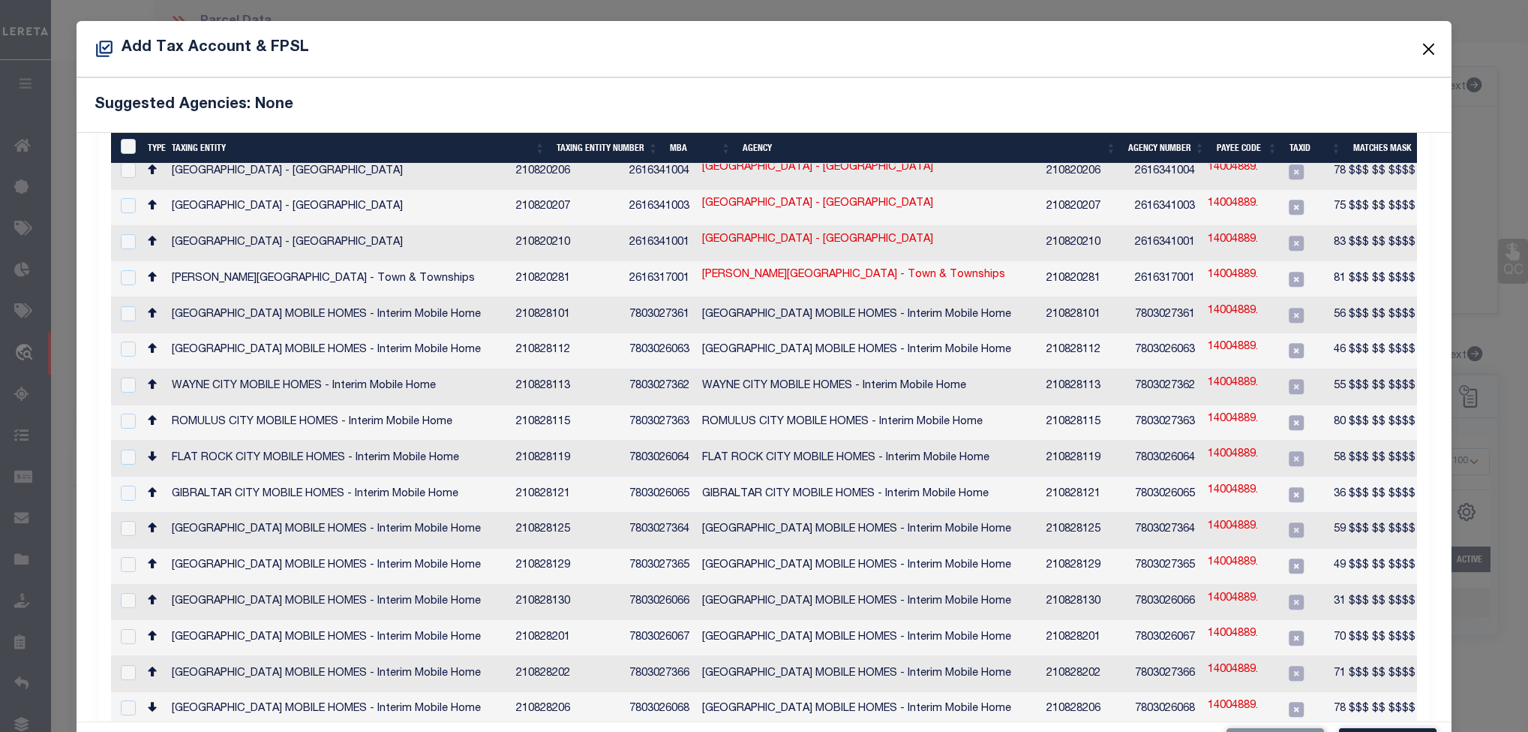
click at [1419, 41] on button "Close" at bounding box center [1429, 49] width 20 height 20
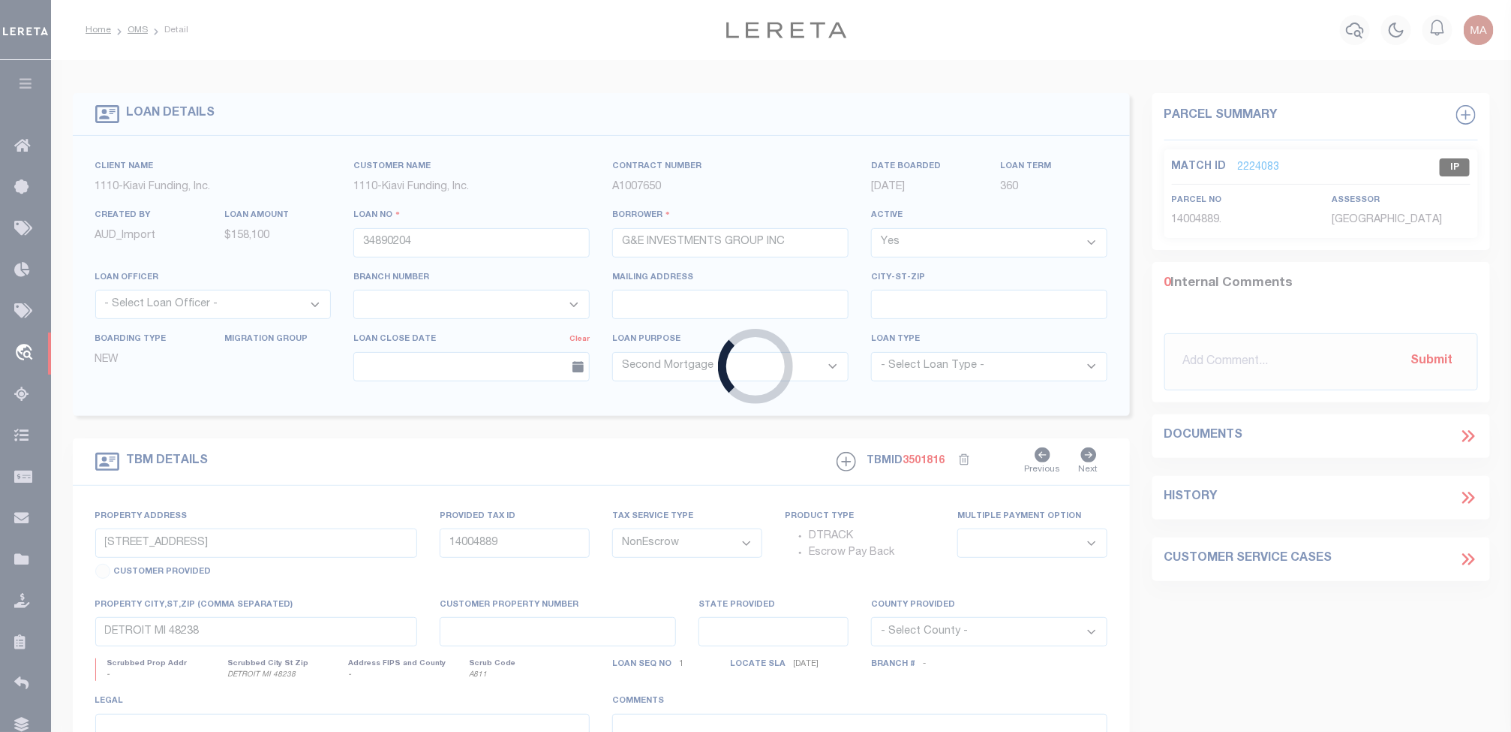
type input "34893412"
type input "Tru Struggle Properties LLC"
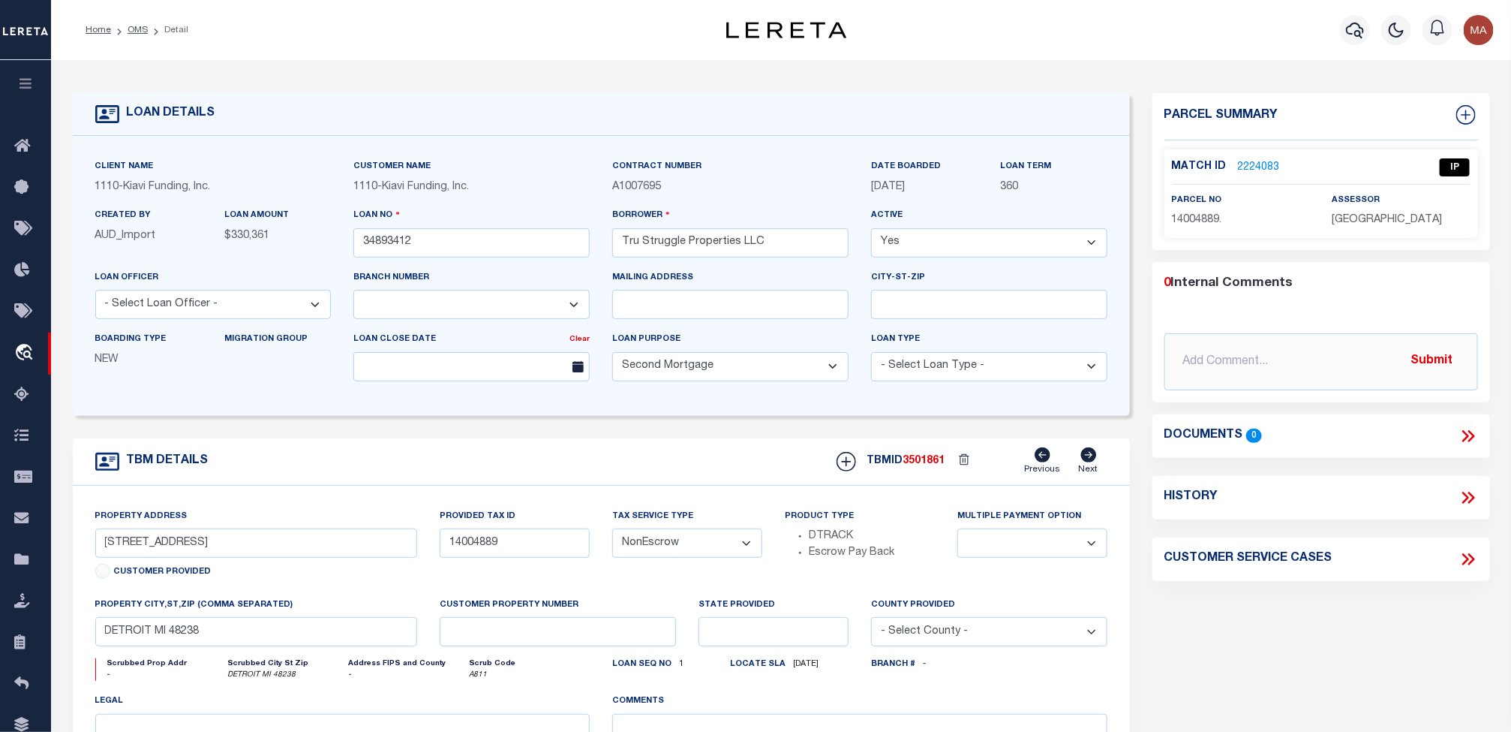
select select "3485"
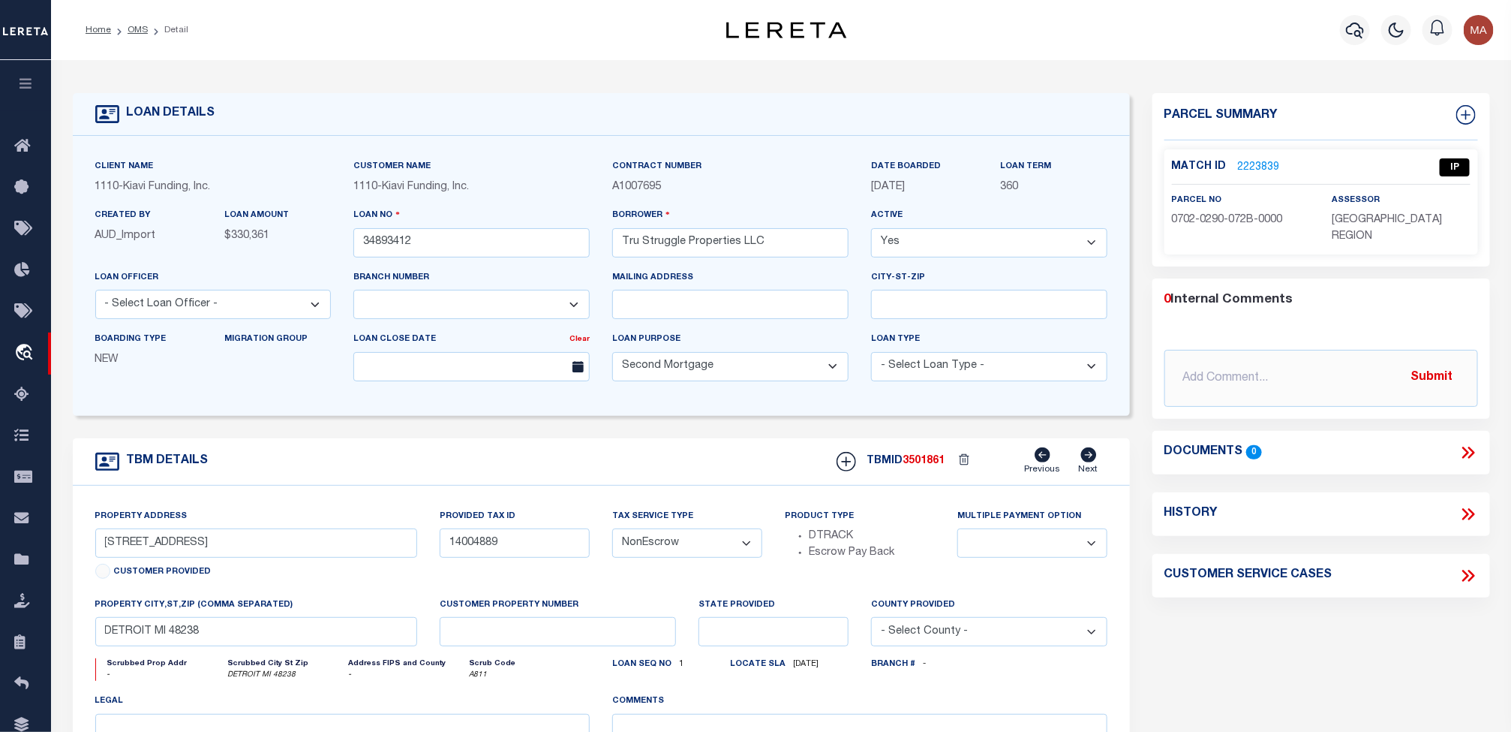
type input "[STREET_ADDRESS]"
type input "0702 290 072B"
type input "MERIDEN CT 06451"
type input "CT"
select select
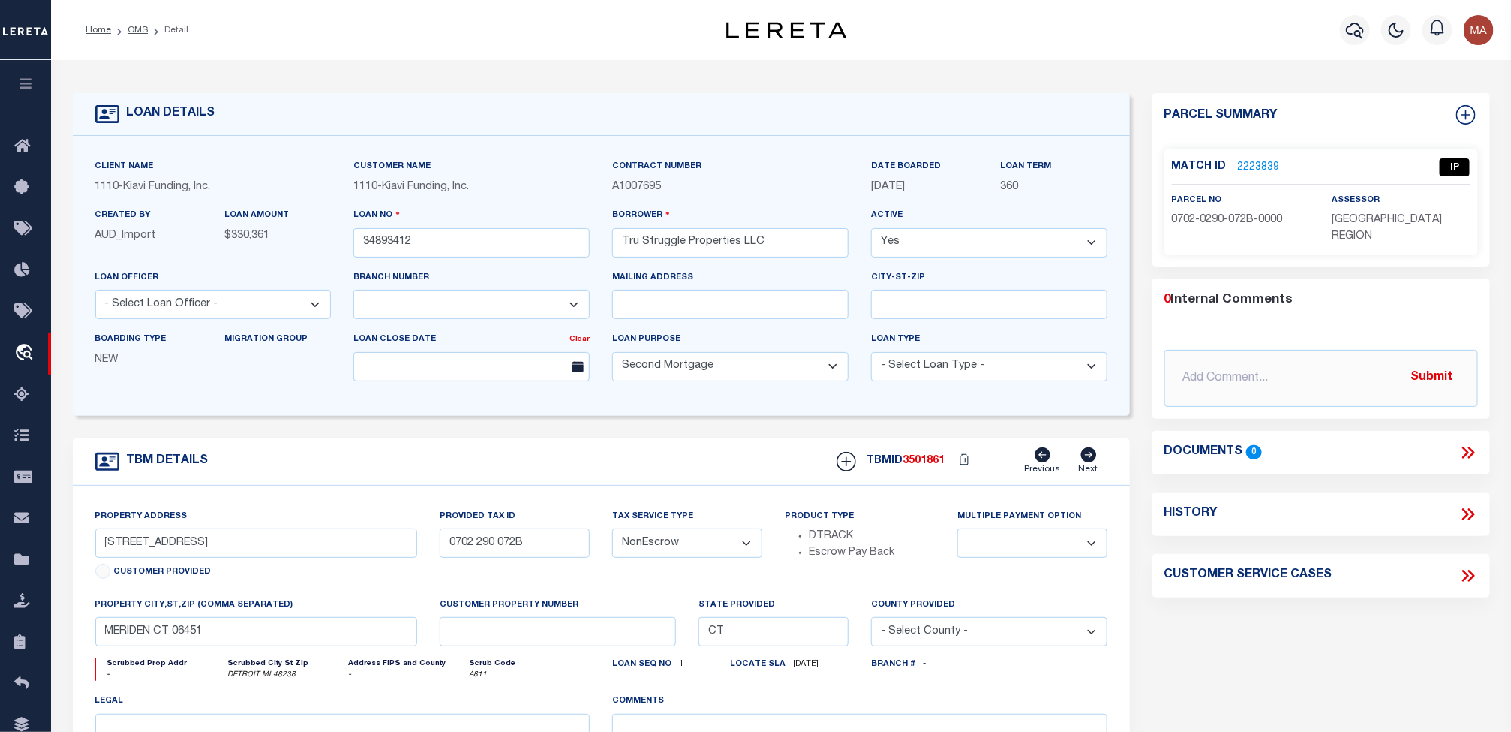
select select "2"
click at [1261, 162] on link "2223839" at bounding box center [1259, 168] width 42 height 16
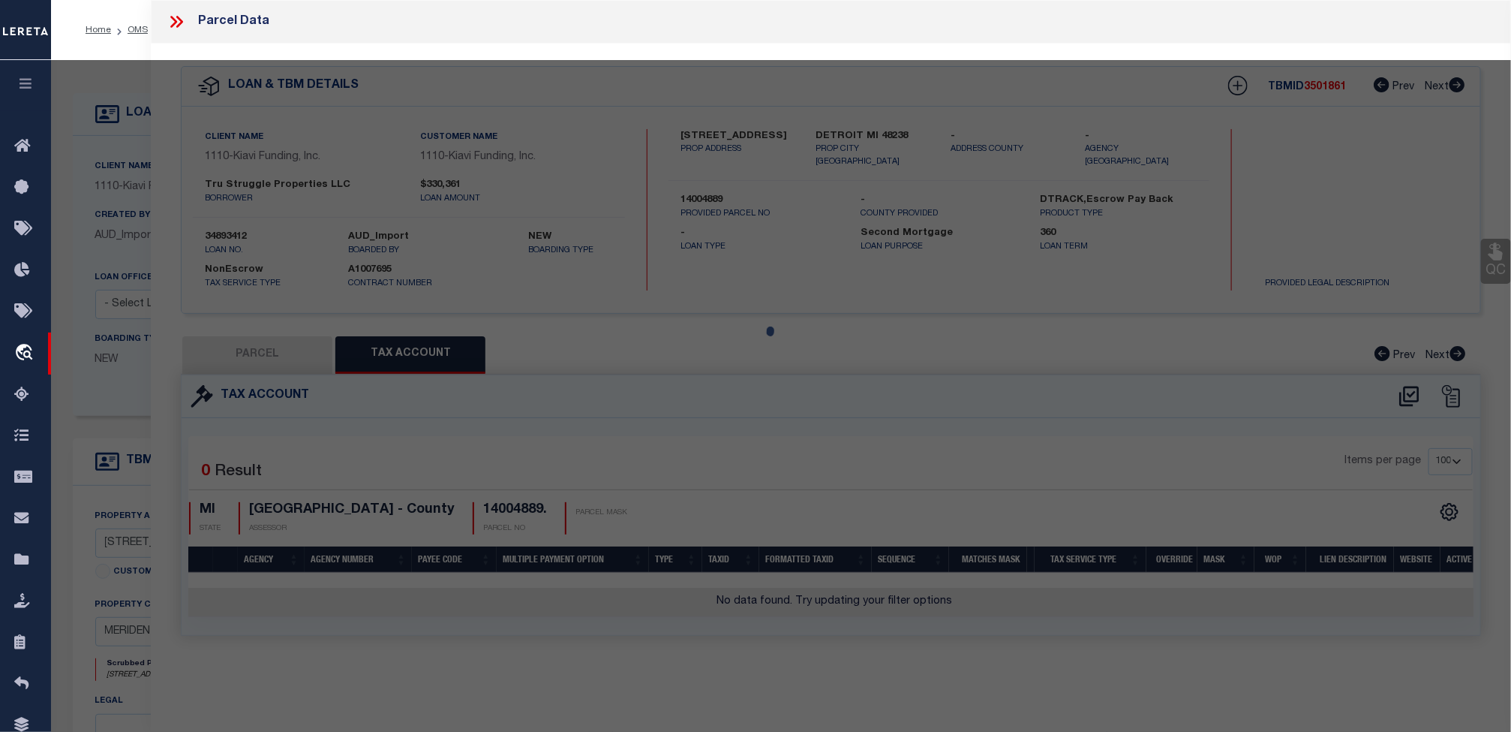
select select "AS"
select select
checkbox input "false"
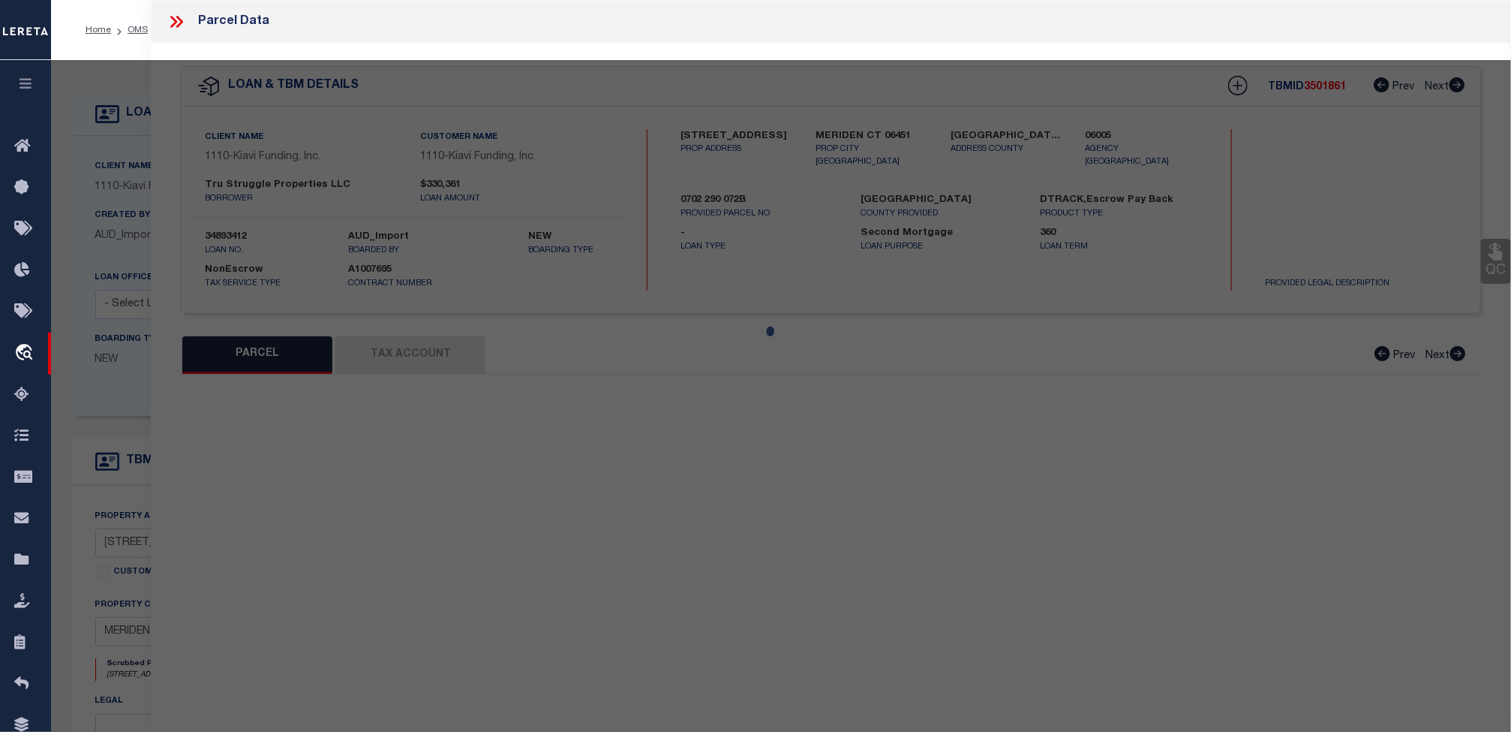
select select "IP"
type input "TRU STRUGGLE PROPERTIES LLC"
select select "AGW"
select select "ADD"
type input "[STREET_ADDRESS]"
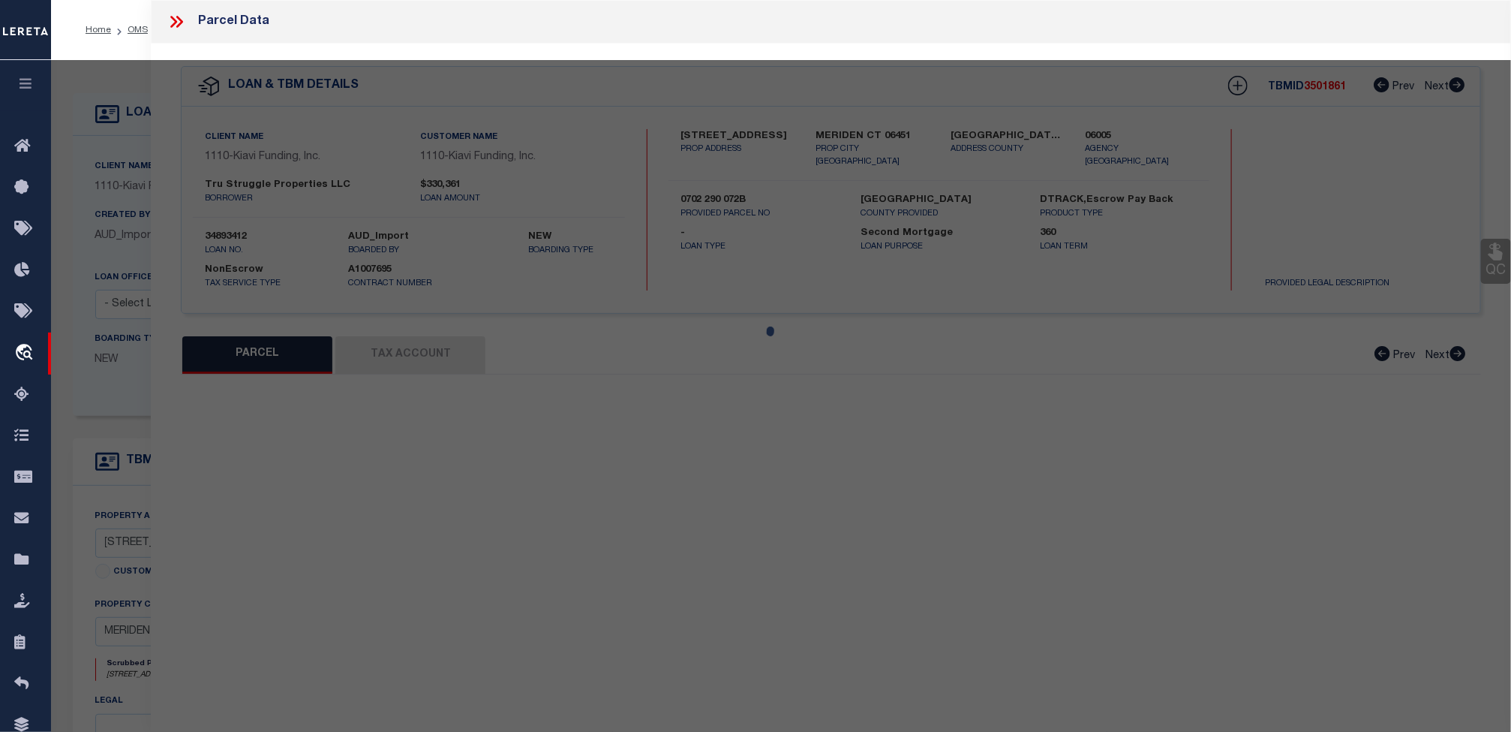
type input "MERIDEN CT 06451"
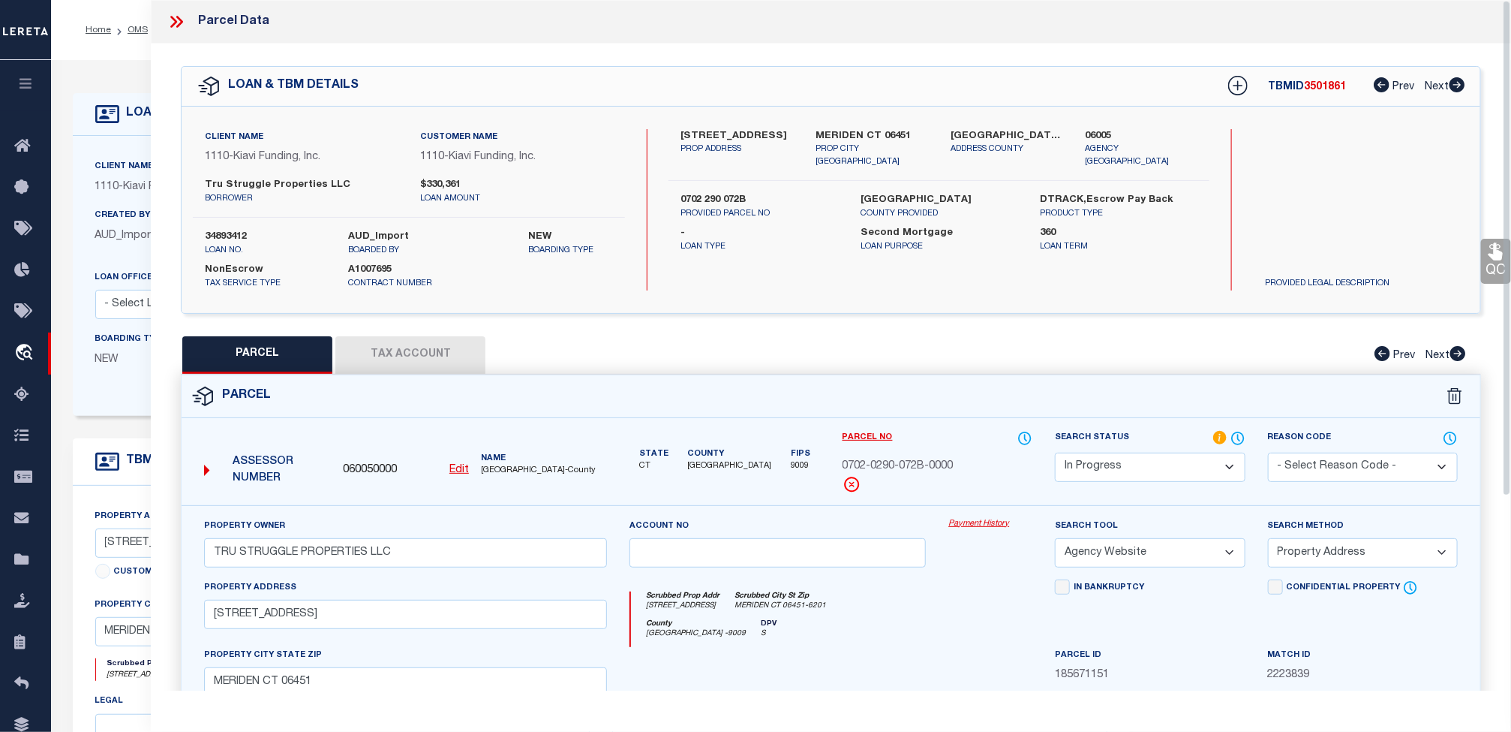
click at [455, 344] on button "Tax Account" at bounding box center [410, 355] width 150 height 38
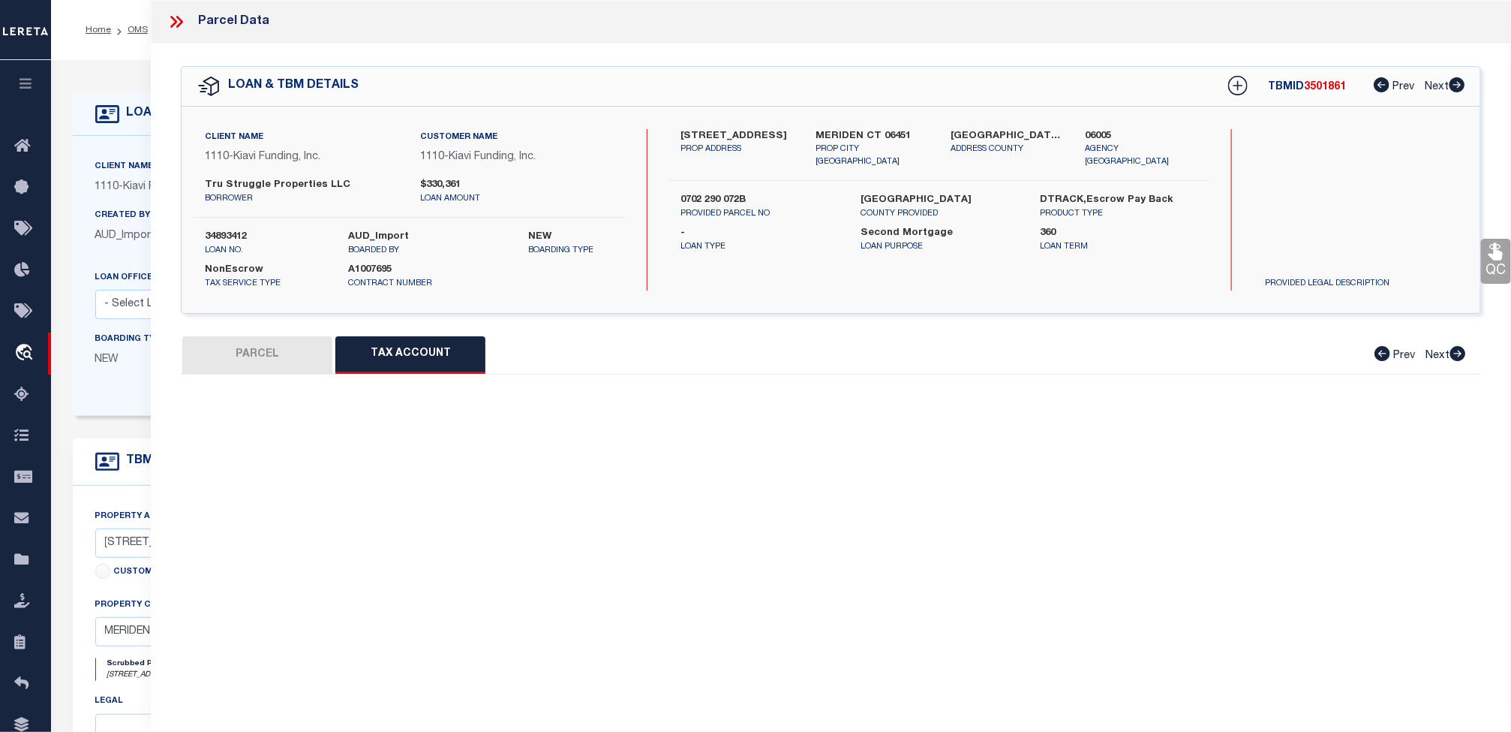
select select "100"
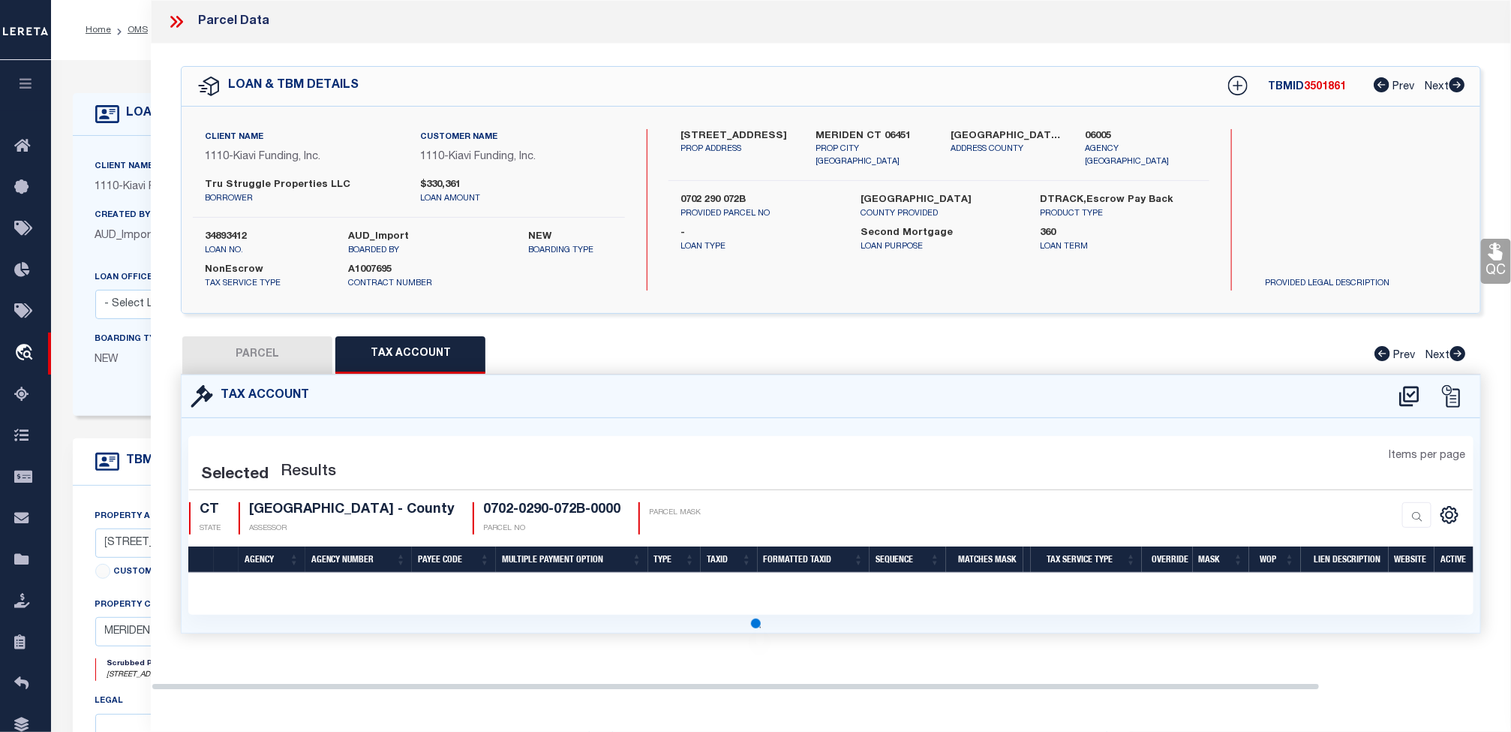
select select "100"
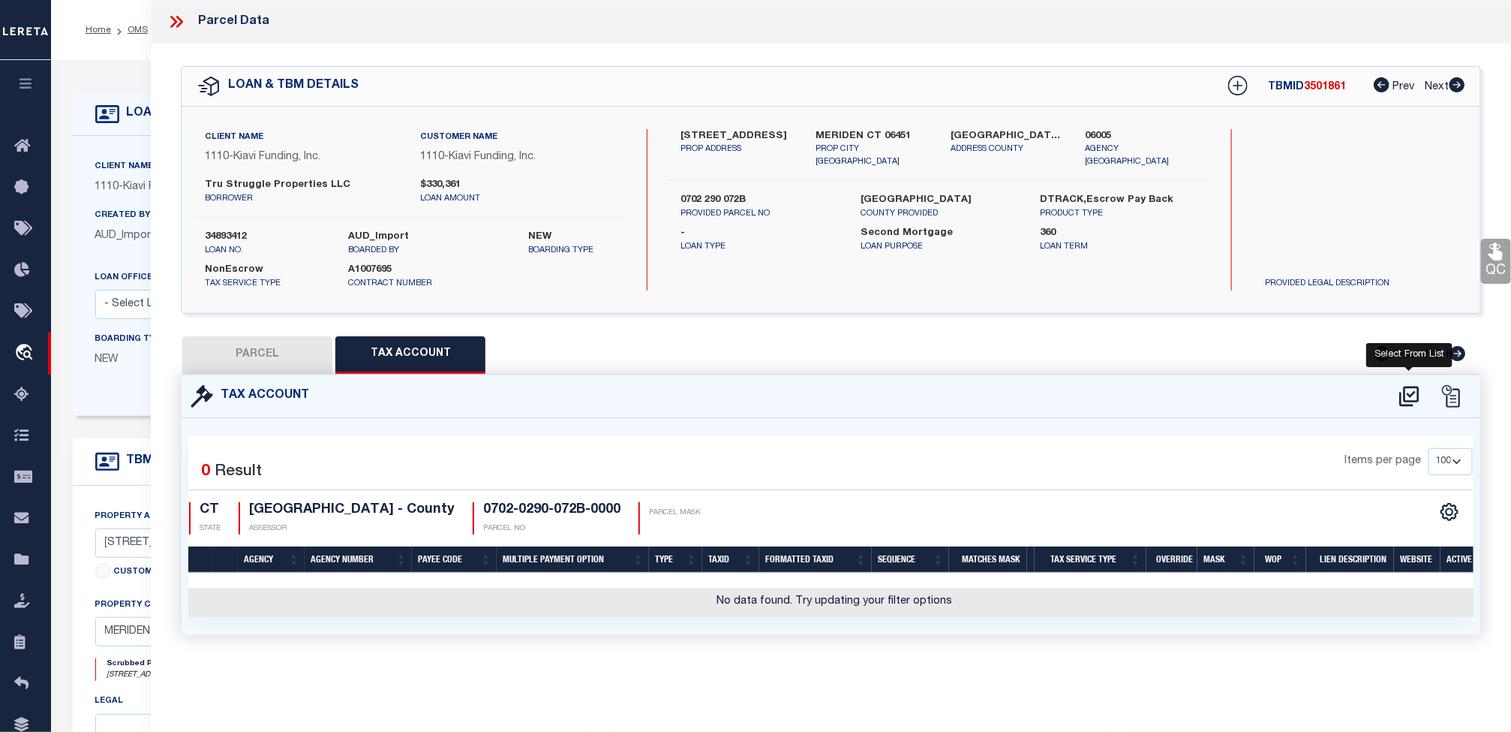
click at [1410, 390] on icon at bounding box center [1409, 396] width 25 height 24
select select "100"
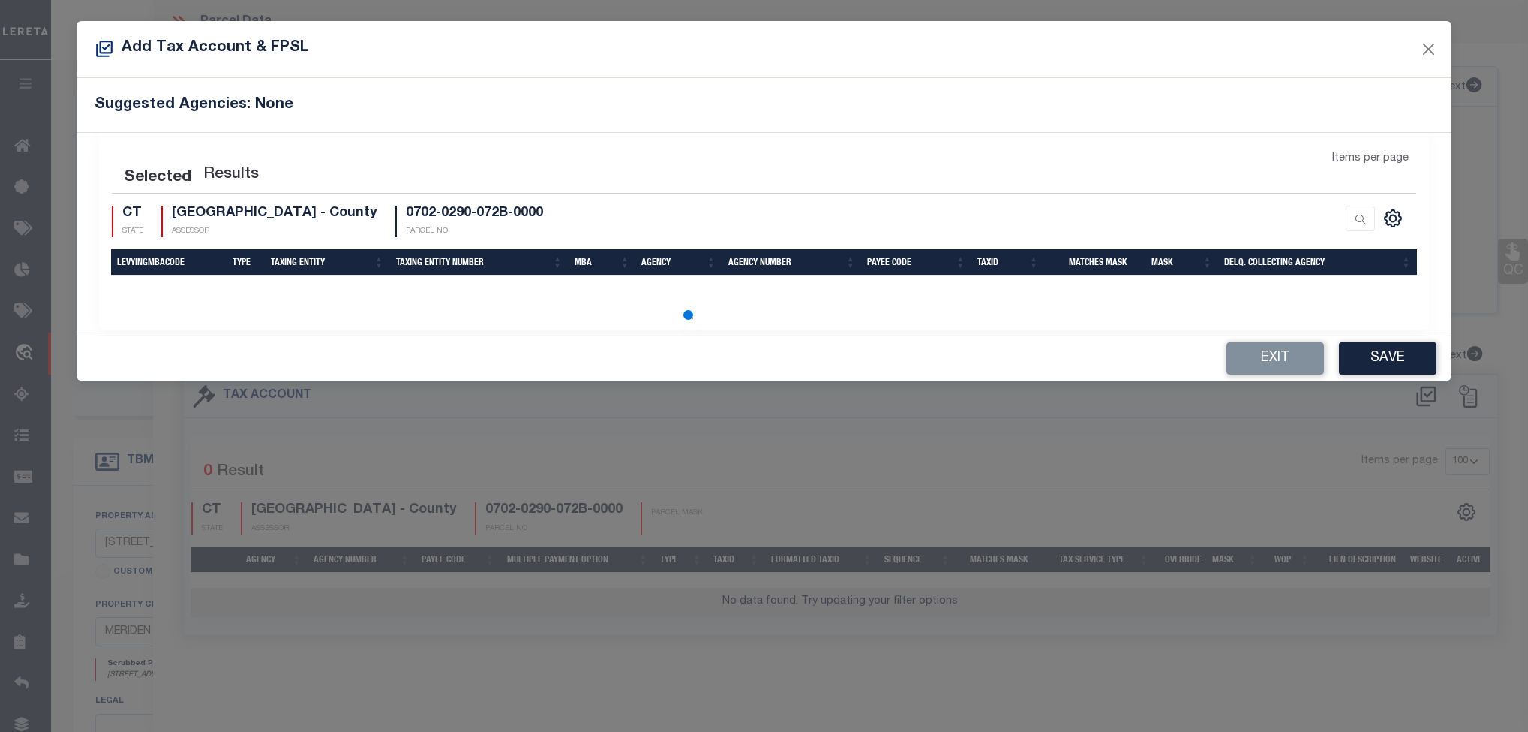
scroll to position [3, 0]
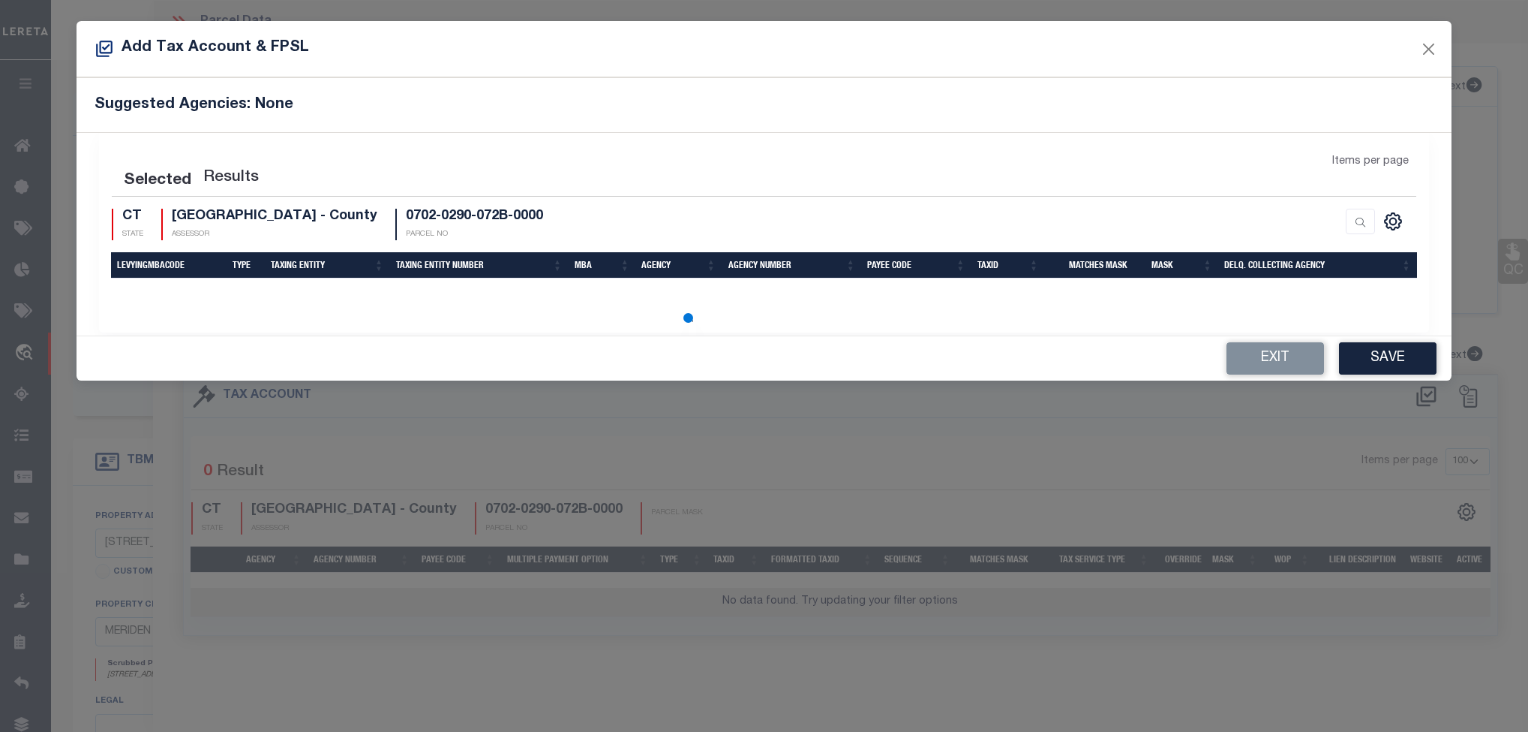
select select "100"
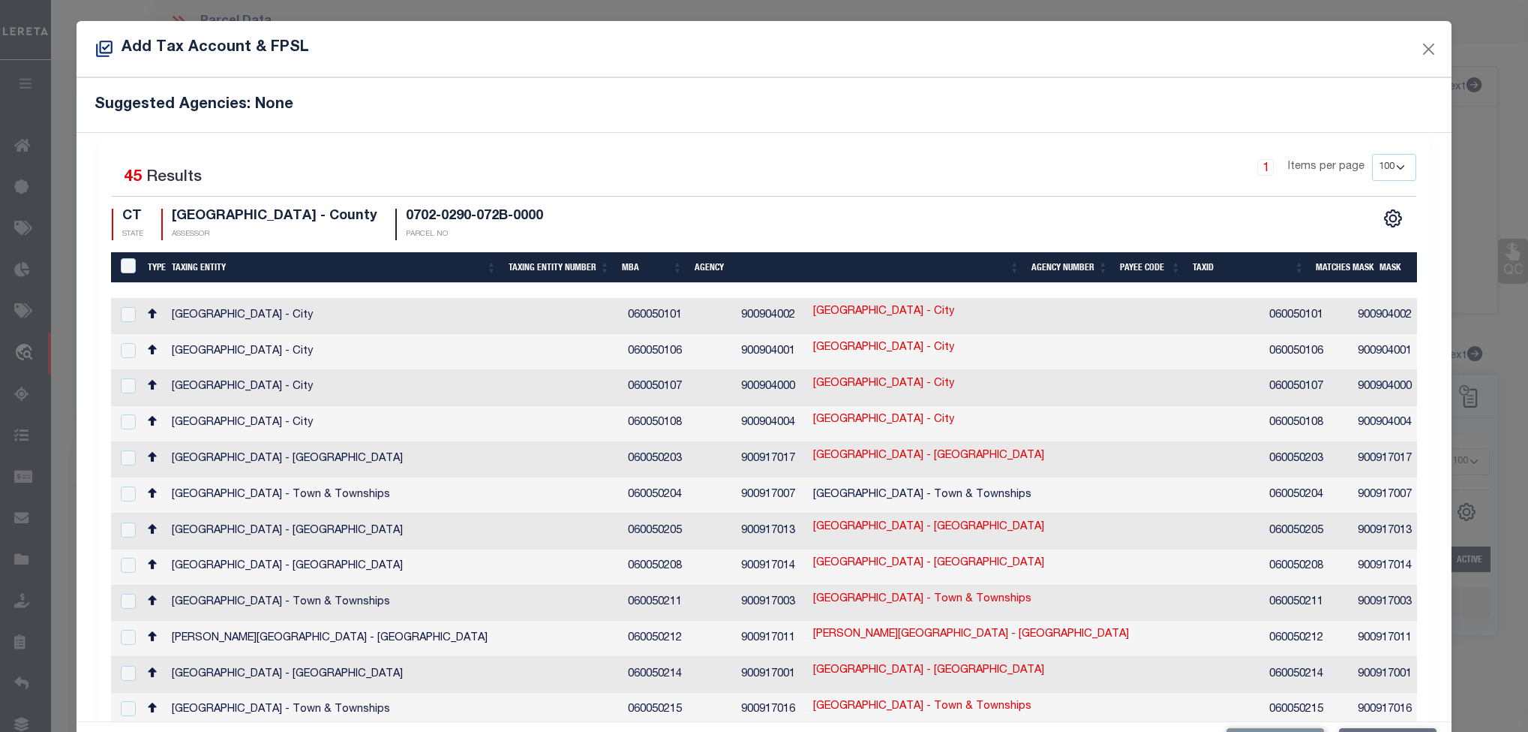
click at [1430, 306] on link "0702-0290-072B-0000" at bounding box center [1485, 312] width 111 height 17
type input "0702-0290-072B-0000"
type textarea "$$$$ $$&X##$XX#XXXX"
checkbox input "true"
